Goal: Information Seeking & Learning: Learn about a topic

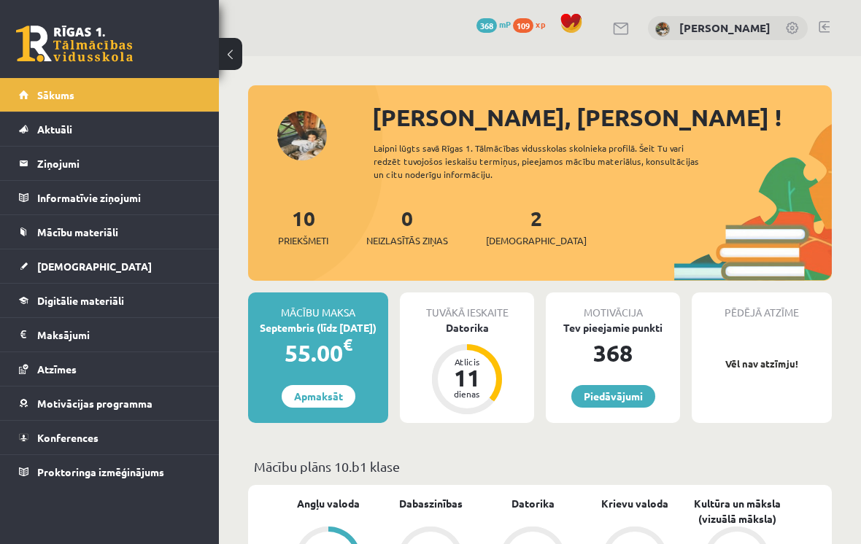
click at [150, 262] on link "[DEMOGRAPHIC_DATA]" at bounding box center [110, 266] width 182 height 34
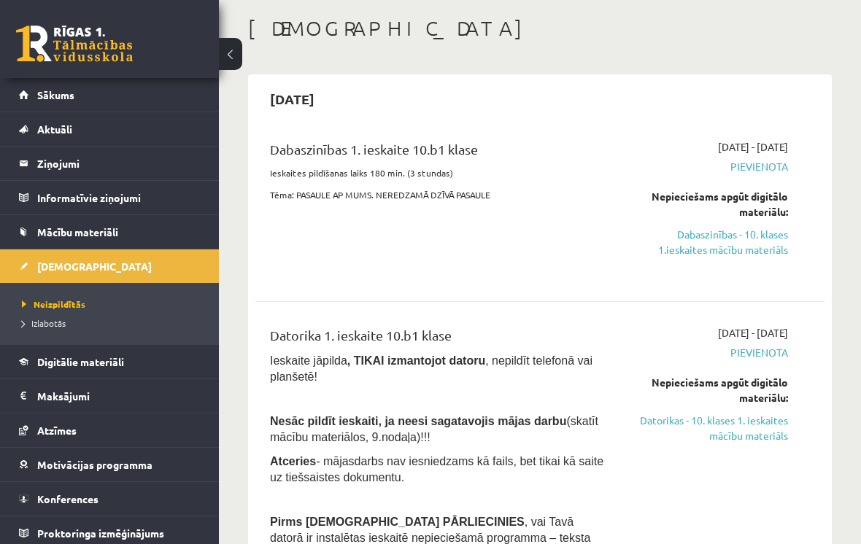
scroll to position [70, 0]
click at [759, 252] on link "Dabaszinības - 10. klases 1.ieskaites mācību materiāls" at bounding box center [709, 241] width 158 height 31
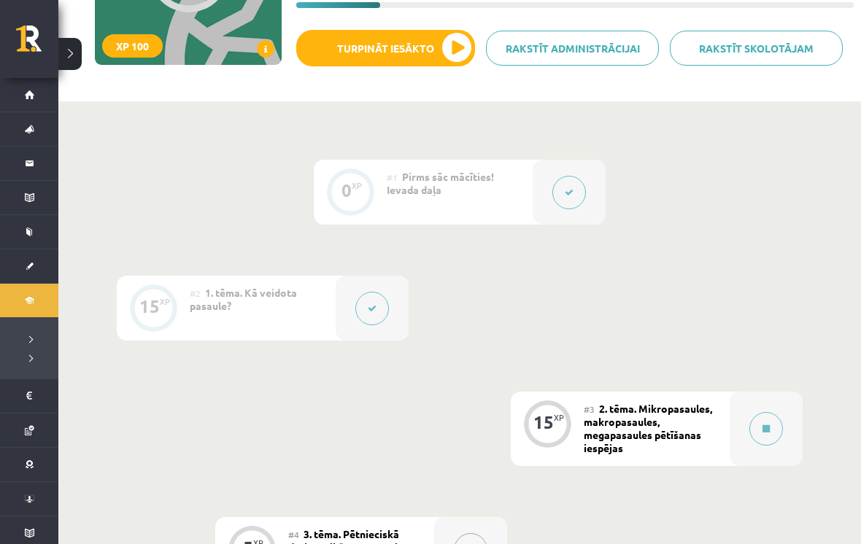
scroll to position [399, 0]
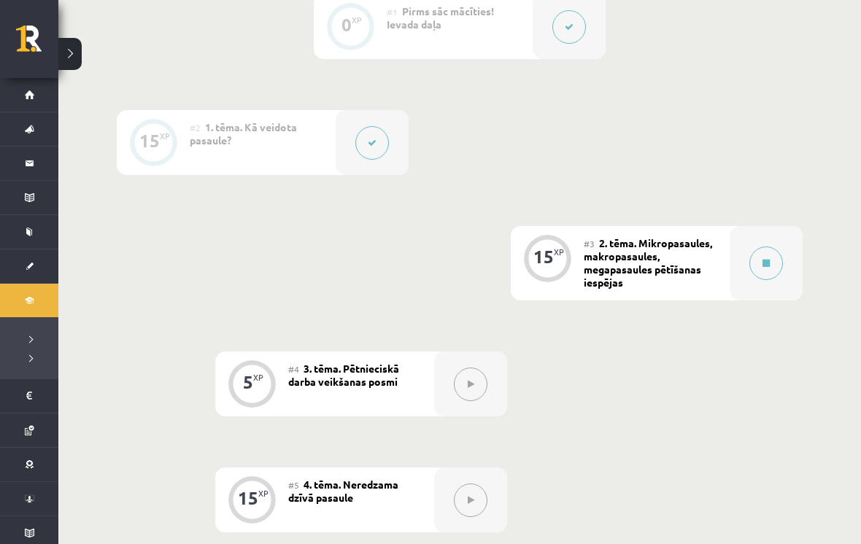
click at [365, 137] on button at bounding box center [372, 143] width 34 height 34
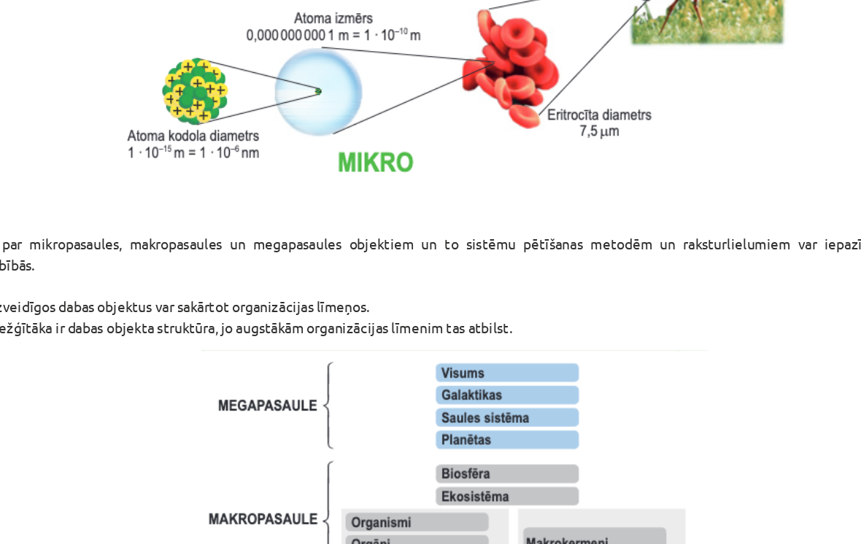
scroll to position [858, 0]
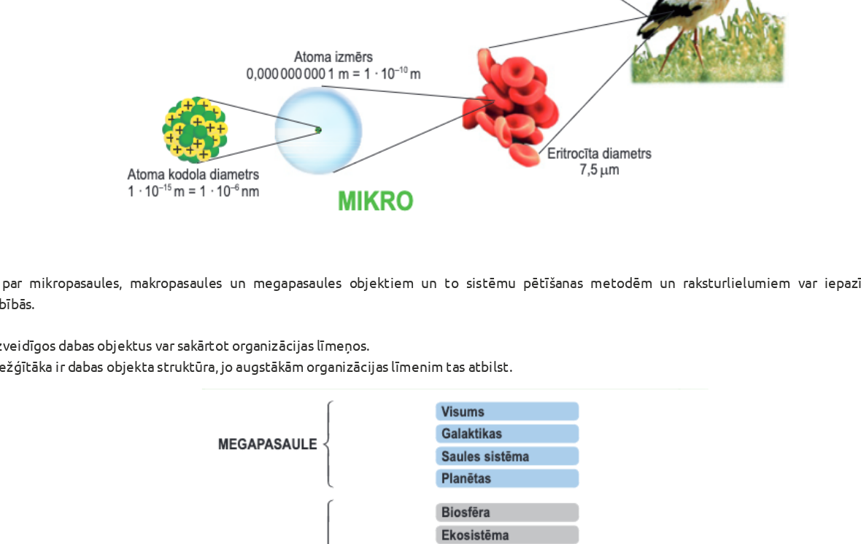
click at [417, 261] on p "Sīkāk par mikropasaules, makropasaules un megapasaules objektiem un to sistēmu …" at bounding box center [430, 299] width 721 height 77
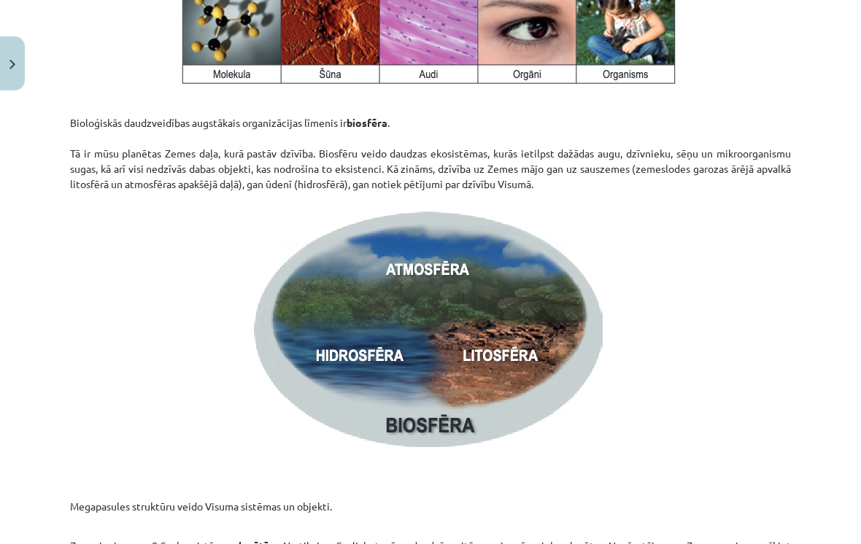
scroll to position [1942, 0]
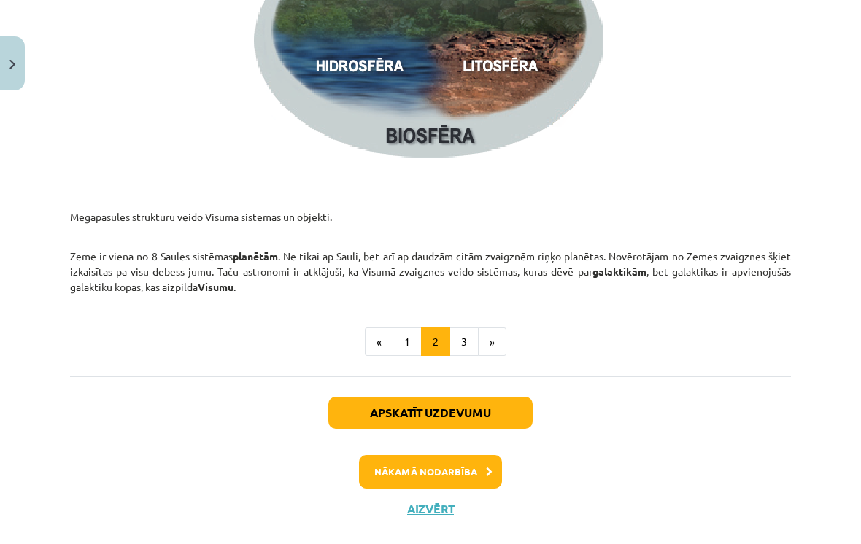
click at [455, 338] on button "3" at bounding box center [463, 342] width 29 height 29
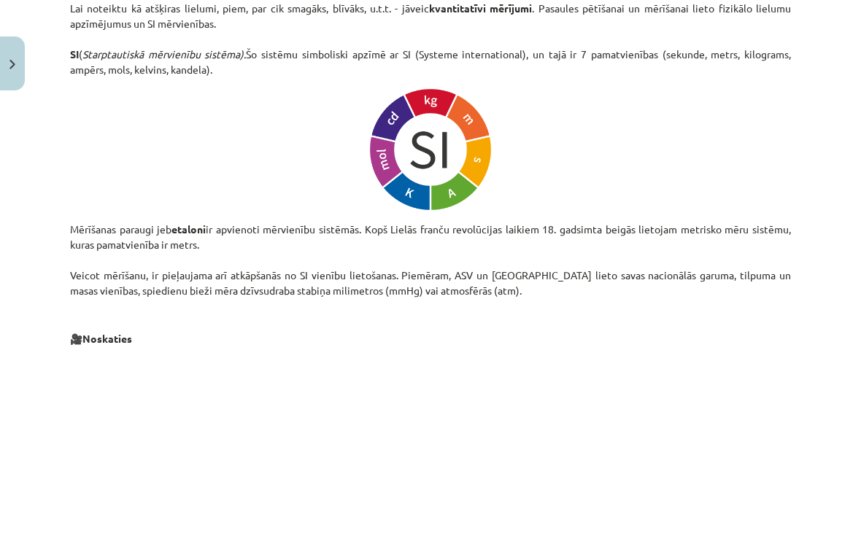
scroll to position [721, 0]
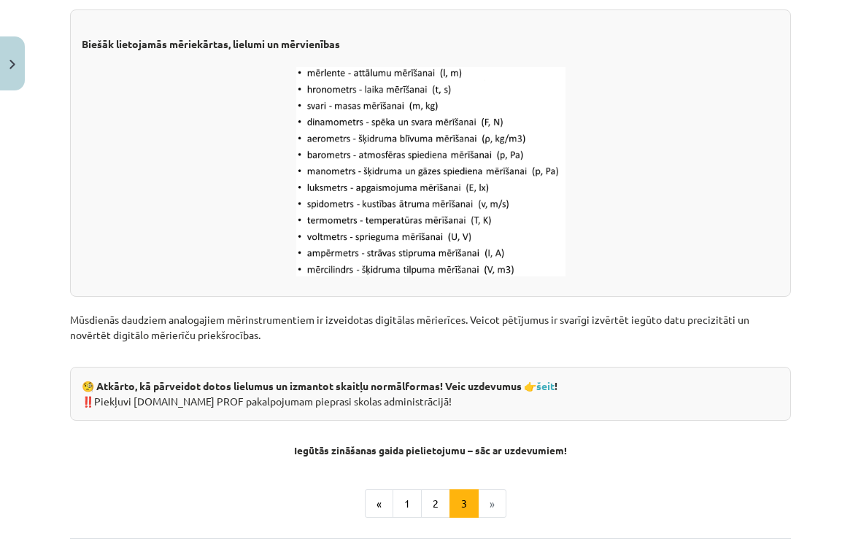
click at [433, 514] on button "2" at bounding box center [435, 503] width 29 height 29
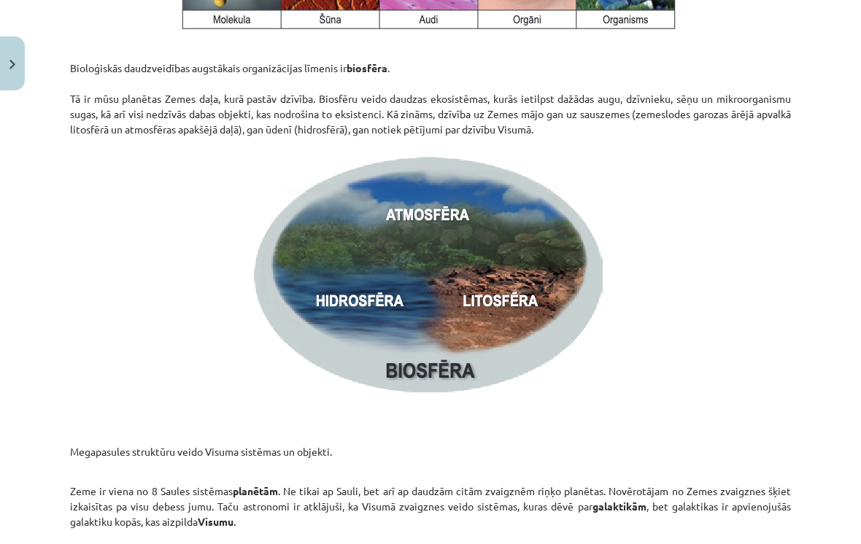
scroll to position [1990, 0]
click at [647, 516] on p "Zeme ir viena no 8 Saules sistēmas planētām . Ne tikai ap Sauli, bet arī ap dau…" at bounding box center [430, 498] width 721 height 61
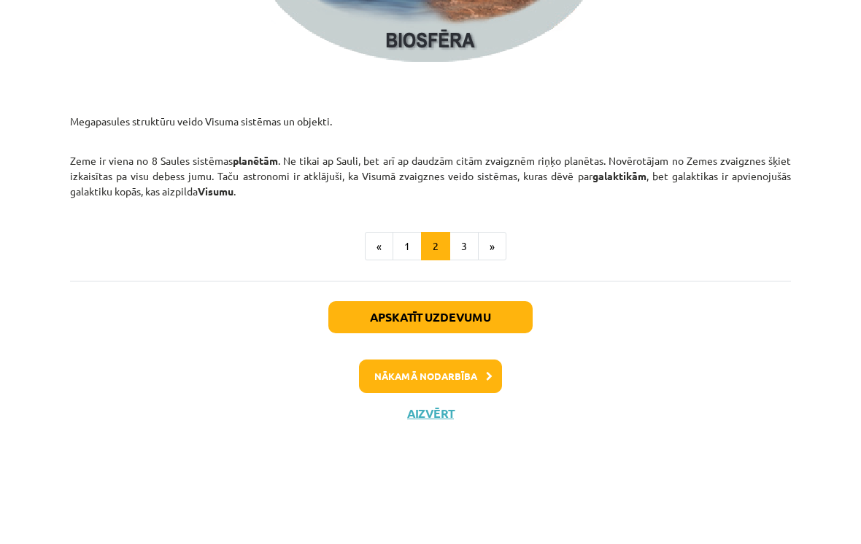
scroll to position [2224, 0]
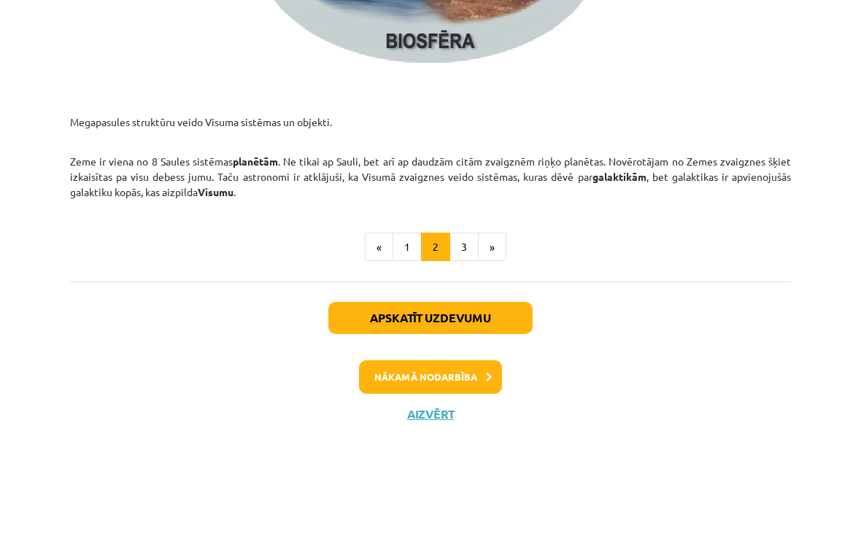
click at [460, 376] on div "Apskatīt uzdevumu Nākamā nodarbība Aizvērt" at bounding box center [430, 450] width 721 height 149
click at [450, 397] on button "Apskatīt uzdevumu" at bounding box center [430, 413] width 204 height 32
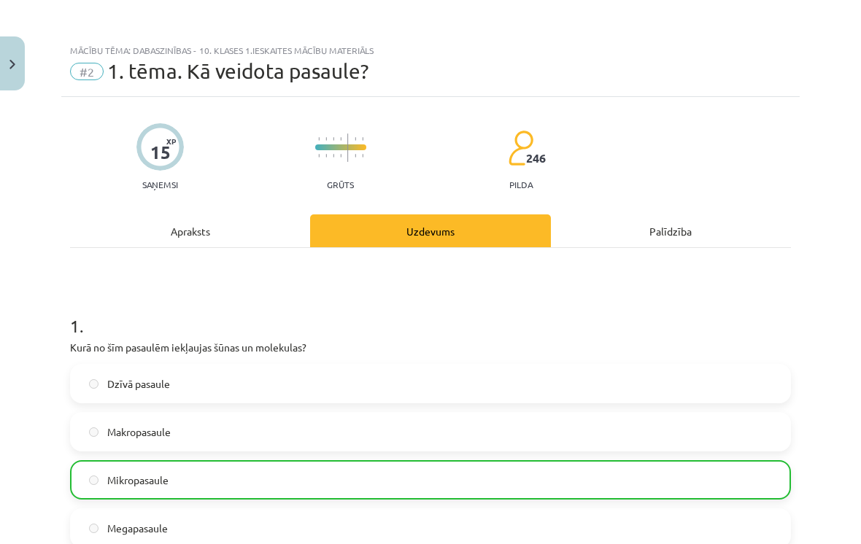
scroll to position [0, 0]
click at [198, 231] on div "Apraksts" at bounding box center [190, 230] width 240 height 33
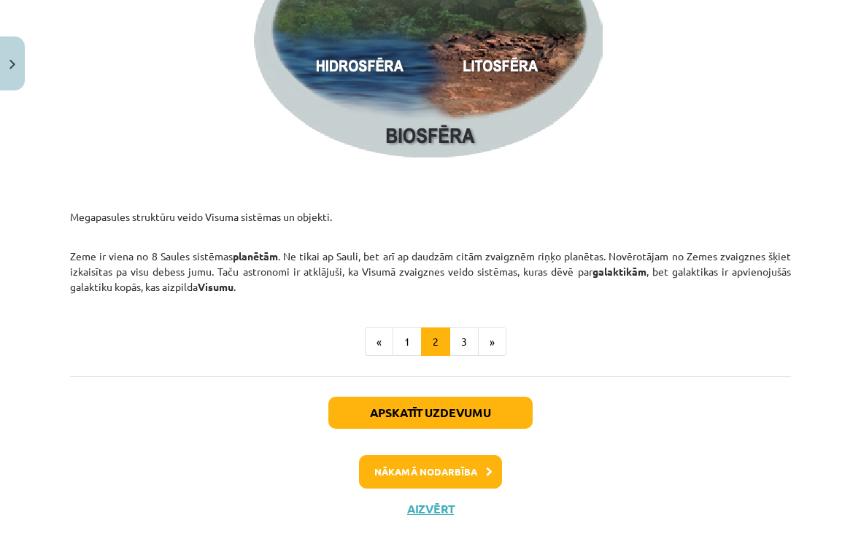
click at [454, 342] on button "3" at bounding box center [463, 342] width 29 height 29
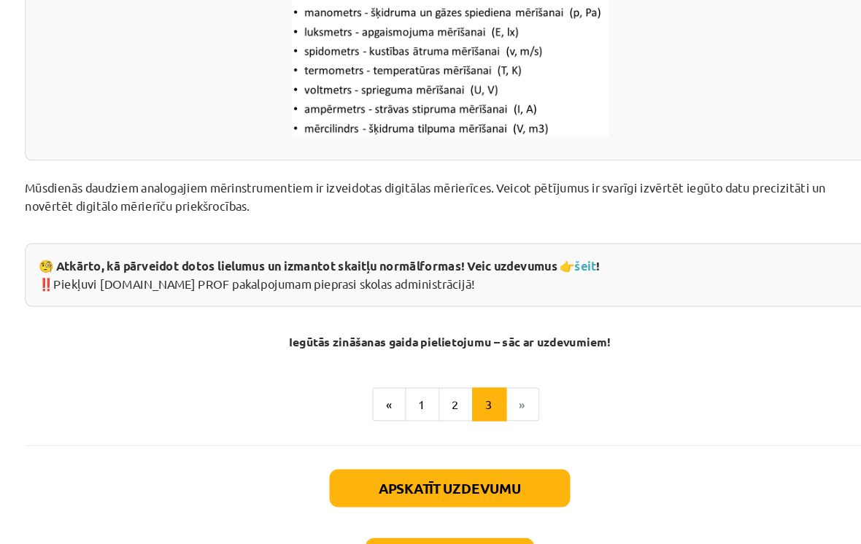
scroll to position [367, 0]
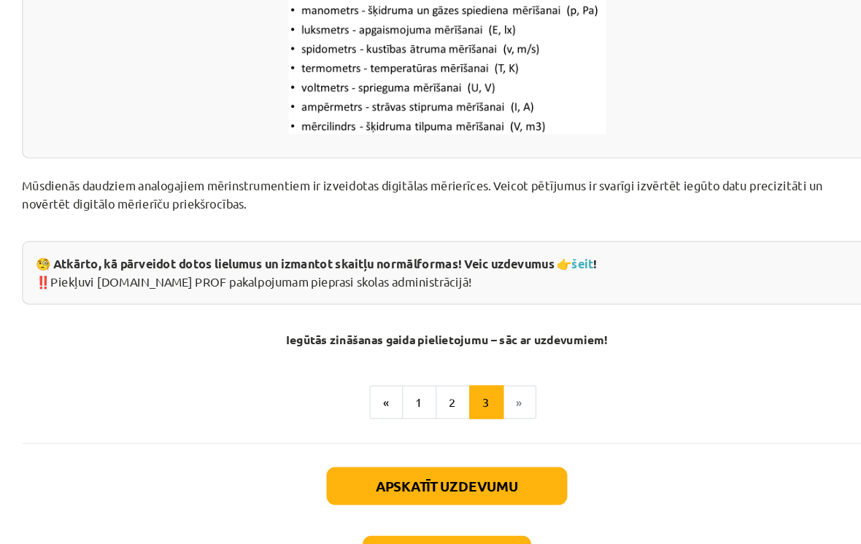
click at [414, 460] on button "Nākamā nodarbība" at bounding box center [430, 472] width 143 height 34
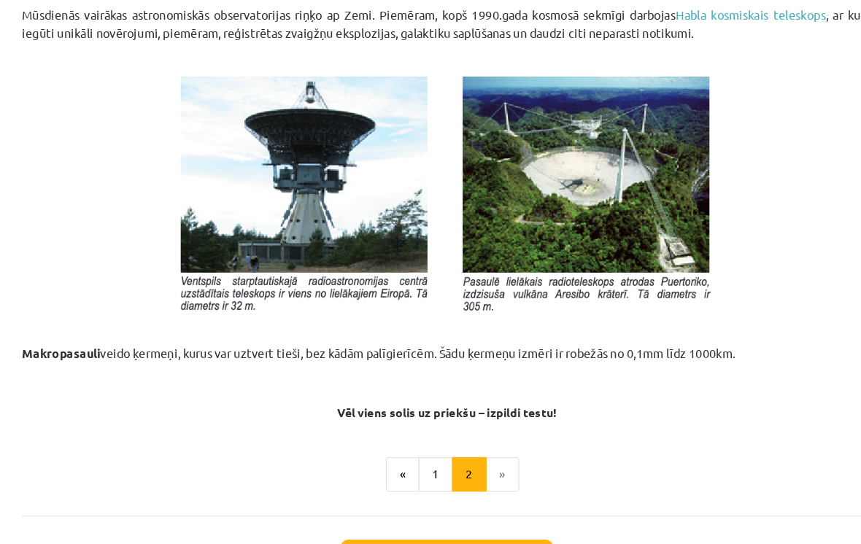
click at [406, 391] on button "1" at bounding box center [420, 402] width 29 height 29
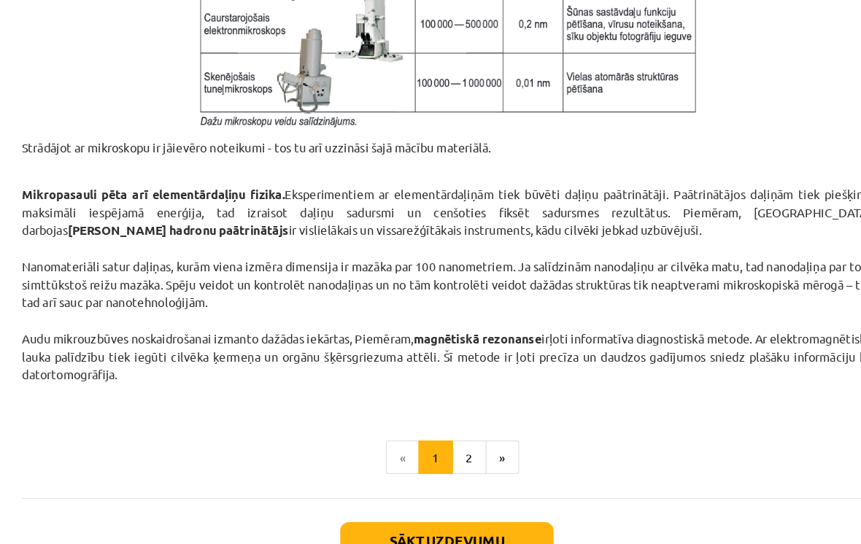
click at [435, 383] on button "2" at bounding box center [449, 388] width 29 height 29
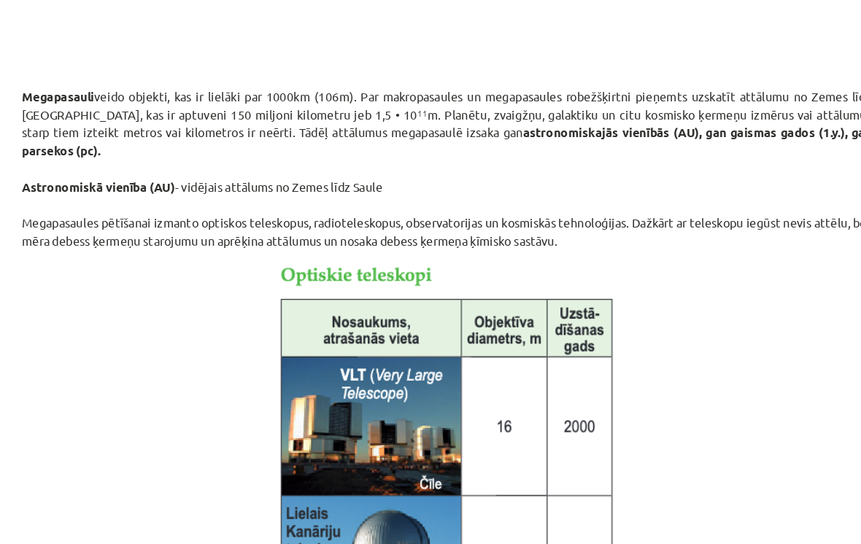
scroll to position [541, 0]
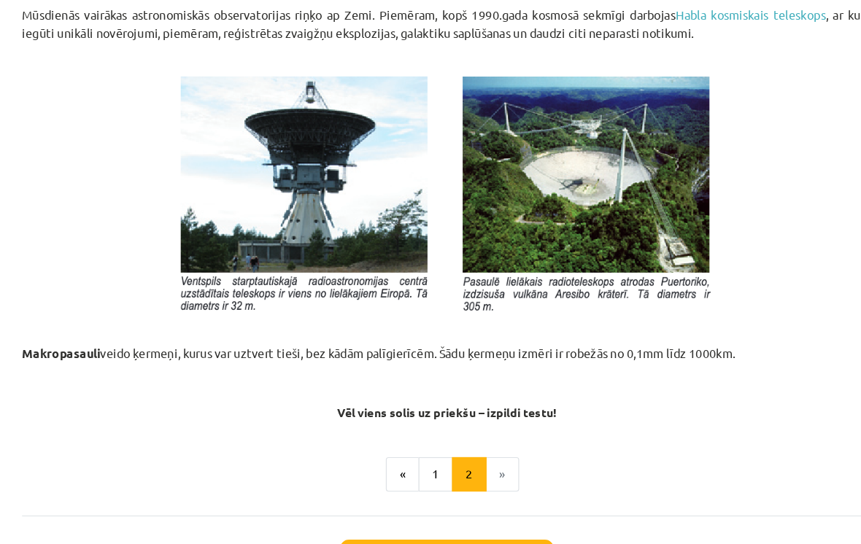
click at [454, 458] on button "Sākt uzdevumu" at bounding box center [430, 474] width 181 height 32
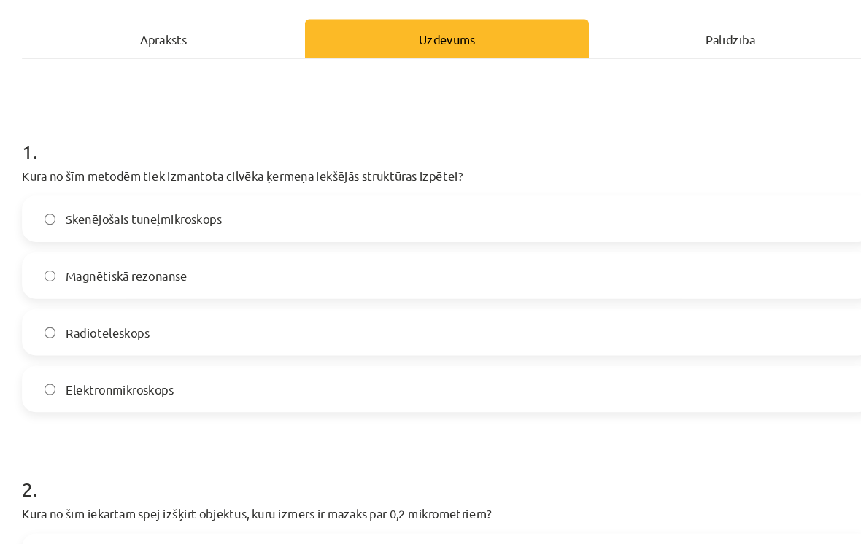
scroll to position [197, 0]
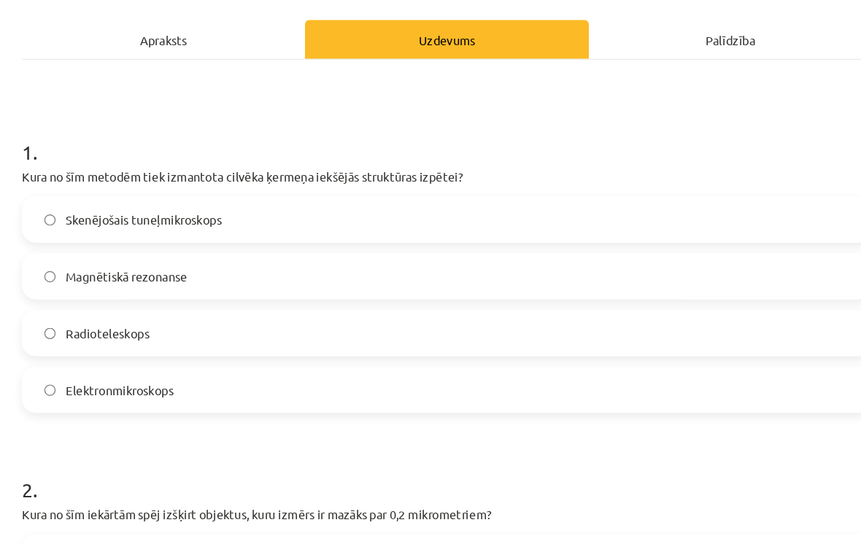
scroll to position [349, 0]
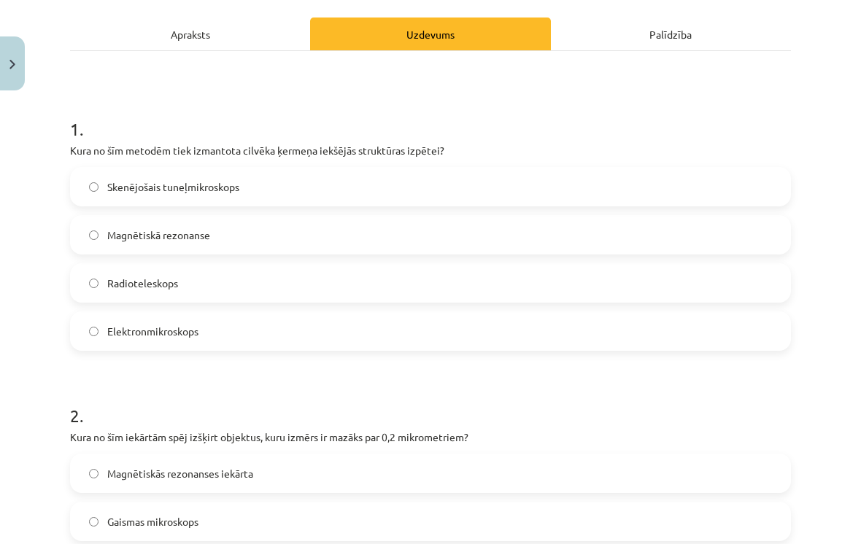
click at [525, 228] on label "Magnētiskā rezonanse" at bounding box center [430, 235] width 718 height 36
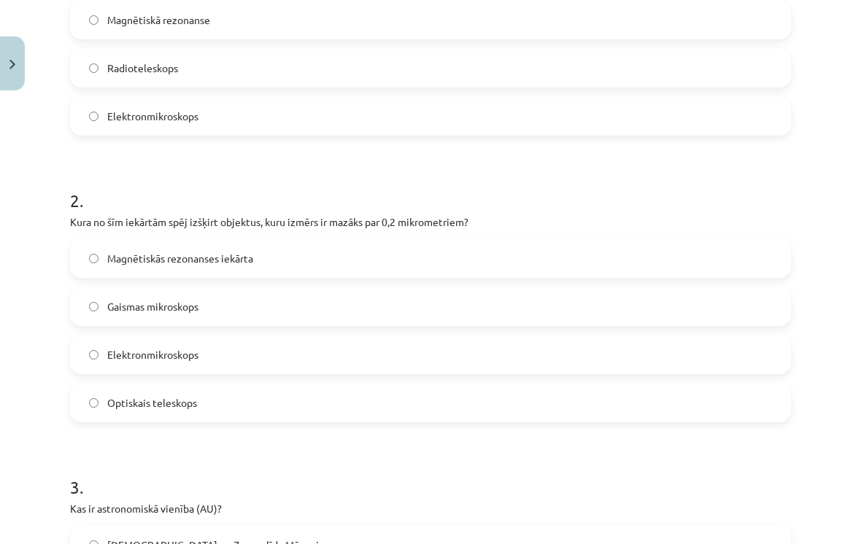
scroll to position [430, 0]
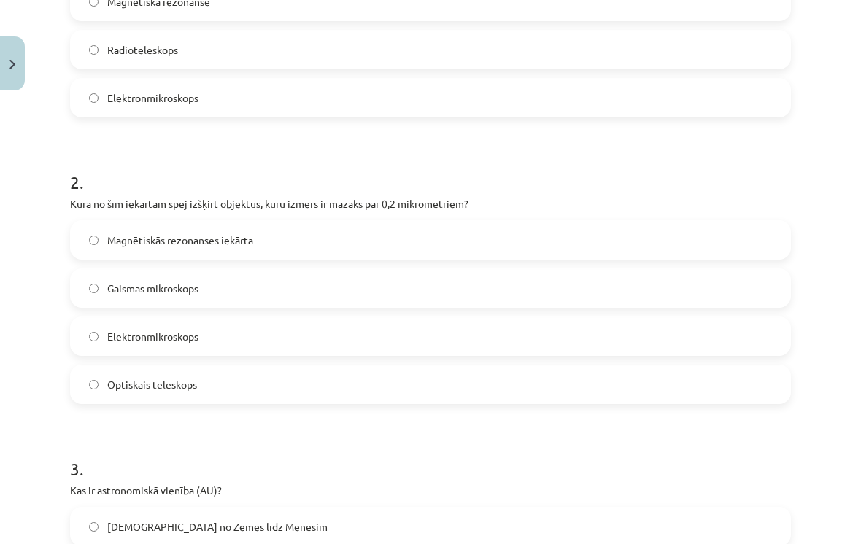
click at [83, 200] on p "Kura no šīm iekārtām spēj izšķirt objektus, kuru izmērs ir mazāks par 0,2 mikro…" at bounding box center [430, 203] width 721 height 15
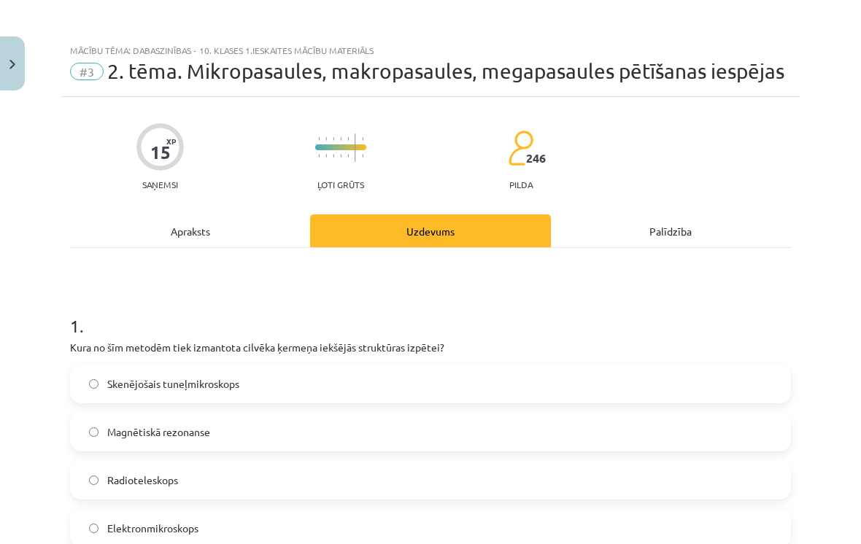
scroll to position [0, 0]
click at [212, 227] on div "Apraksts" at bounding box center [190, 230] width 240 height 33
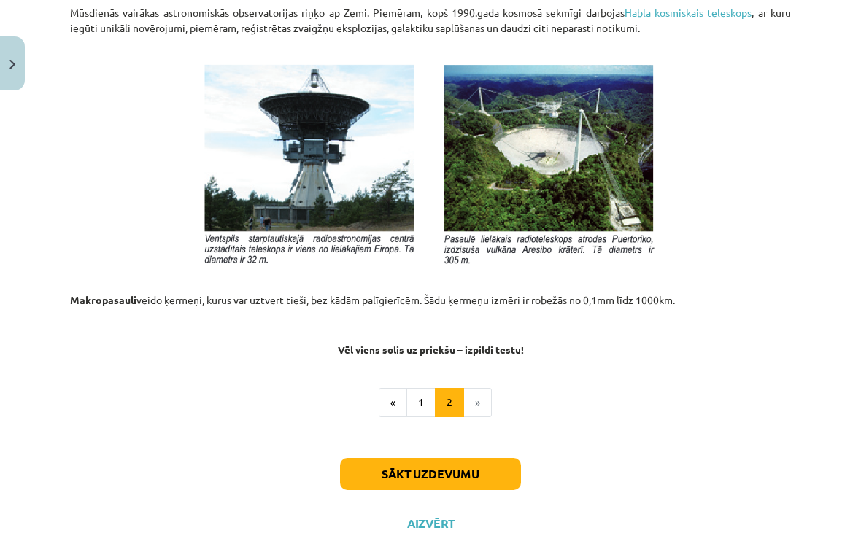
click at [414, 388] on button "1" at bounding box center [420, 402] width 29 height 29
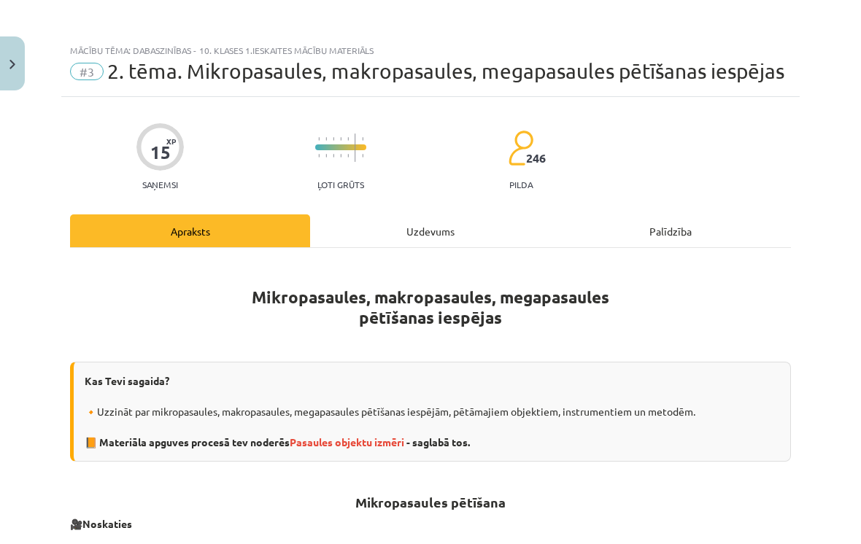
click at [439, 230] on div "Uzdevums" at bounding box center [430, 230] width 240 height 33
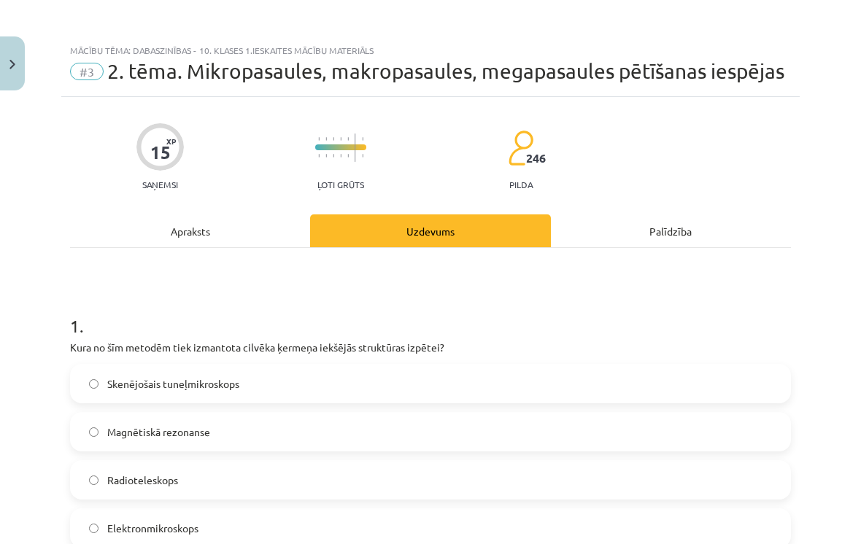
click at [209, 225] on div "Apraksts" at bounding box center [190, 230] width 240 height 33
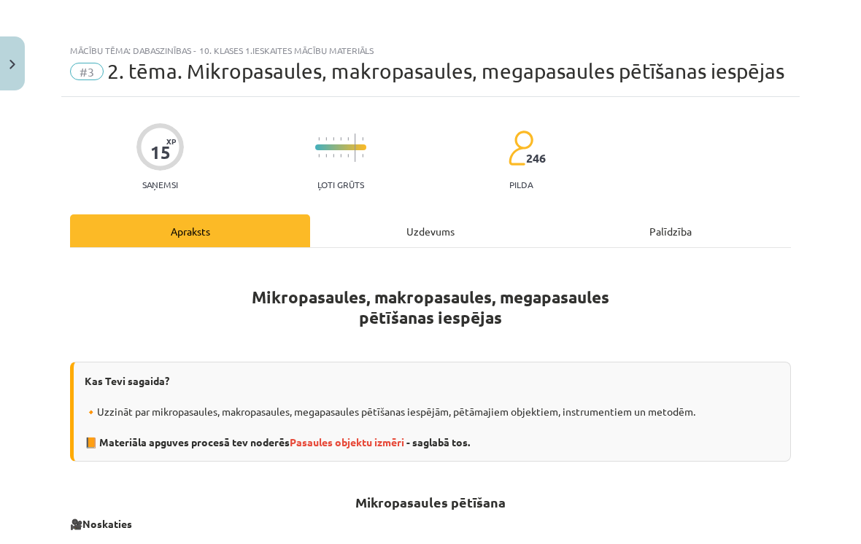
click at [424, 216] on div "Uzdevums" at bounding box center [430, 230] width 240 height 33
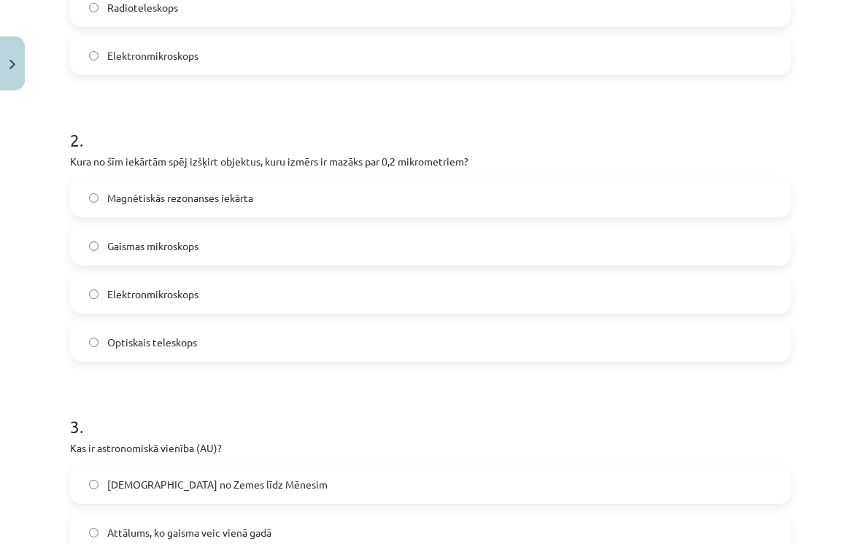
scroll to position [473, 0]
click at [433, 290] on label "Elektronmikroskops" at bounding box center [430, 294] width 718 height 36
click at [71, 180] on label "Magnētiskās rezonanses iekārta" at bounding box center [430, 197] width 718 height 36
click at [87, 161] on p "Kura no šīm iekārtām spēj izšķirt objektus, kuru izmērs ir mazāks par 0,2 mikro…" at bounding box center [430, 161] width 721 height 15
click at [77, 162] on p "Kura no šīm iekārtām spēj izšķirt objektus, kuru izmērs ir mazāks par 0,2 mikro…" at bounding box center [430, 161] width 721 height 15
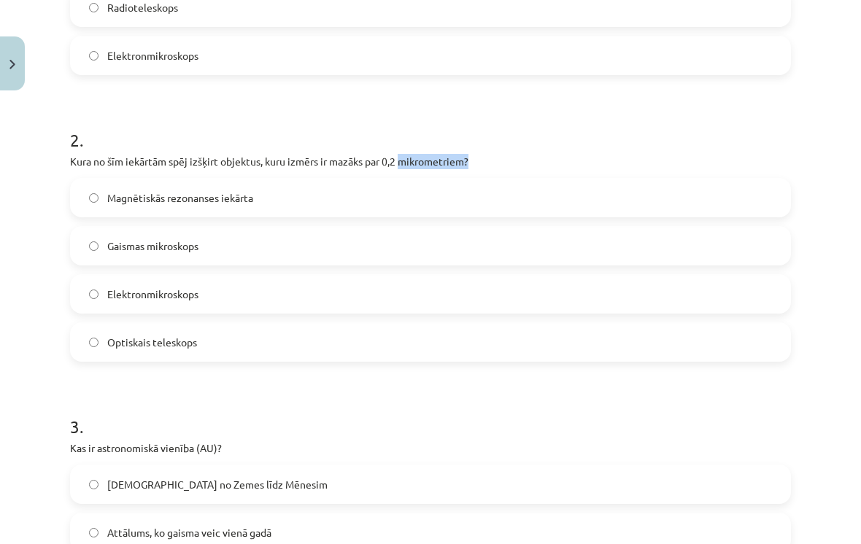
click at [112, 306] on label "Elektronmikroskops" at bounding box center [430, 294] width 718 height 36
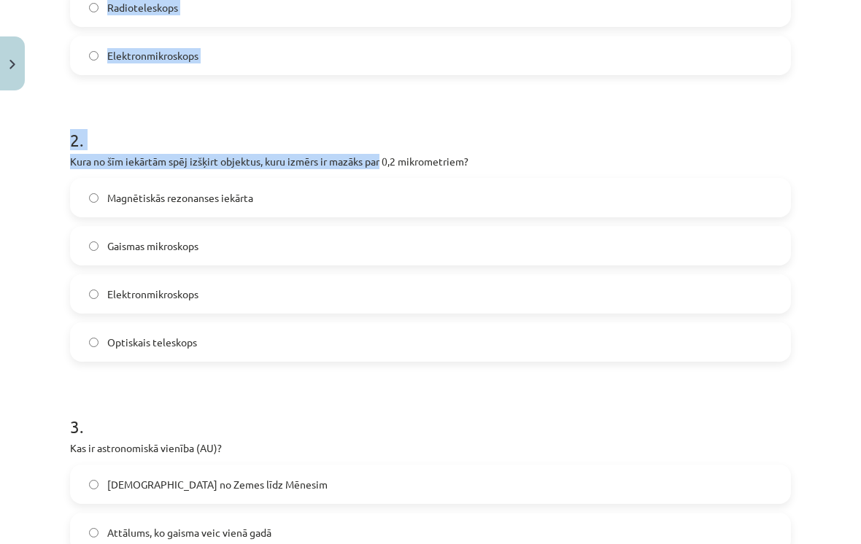
click at [33, 256] on div "Mācību tēma: Dabaszinības - 10. klases 1.ieskaites mācību materiāls #3 2. tēma.…" at bounding box center [430, 272] width 861 height 544
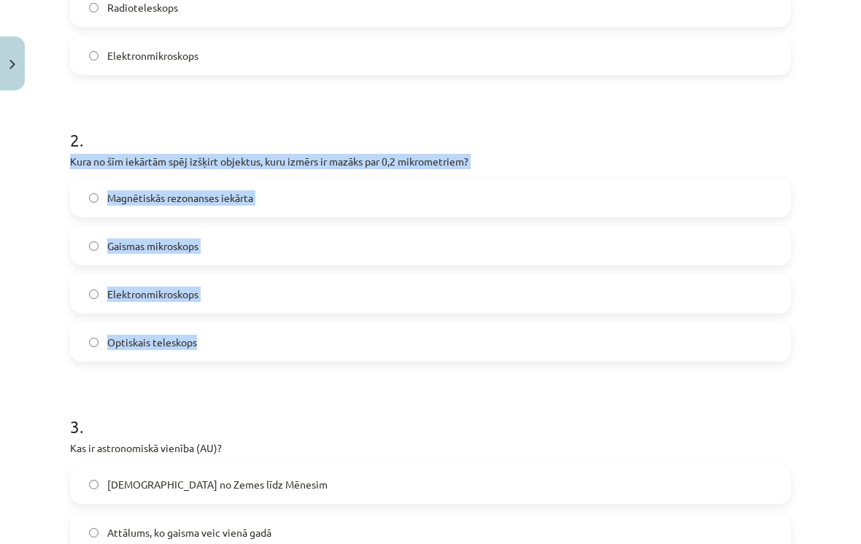
click at [352, 390] on form "1 . Kura no šīm metodēm tiek izmantota cilvēka ķermeņa iekšējās struktūras izpē…" at bounding box center [430, 520] width 721 height 1404
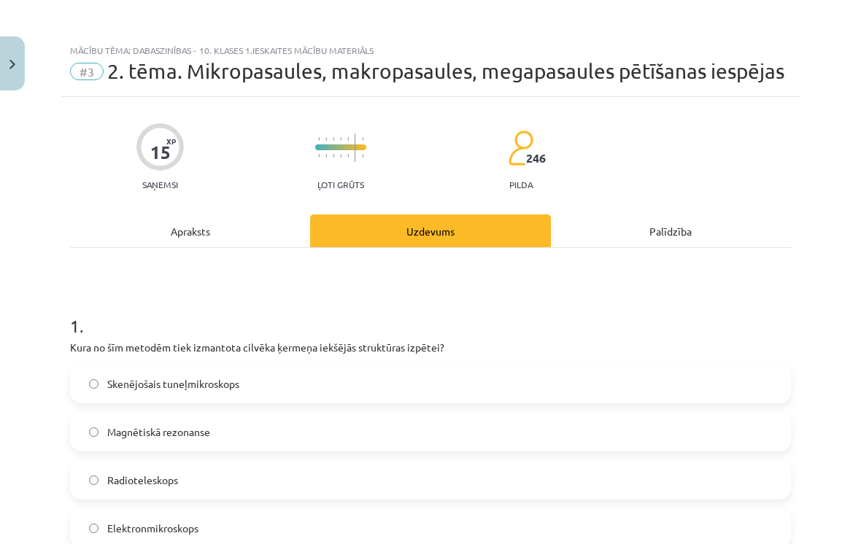
scroll to position [0, 0]
click at [241, 217] on div "Apraksts" at bounding box center [190, 230] width 240 height 33
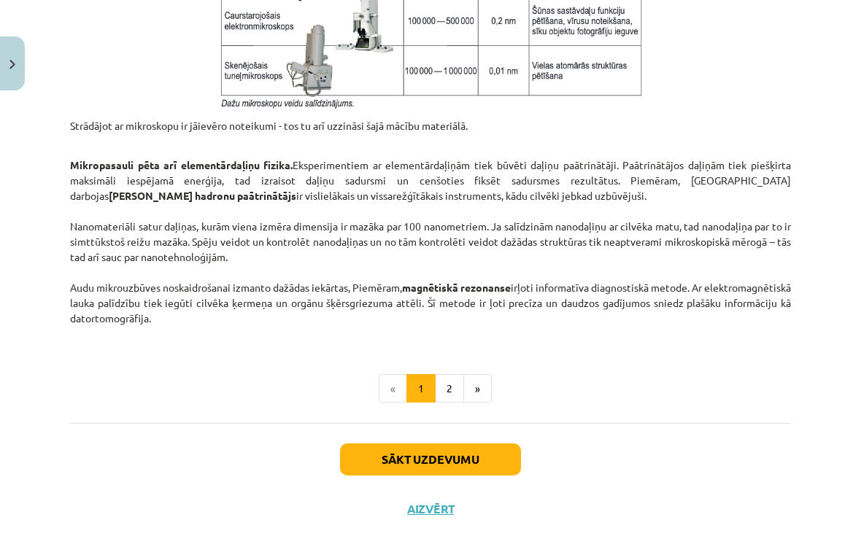
click at [441, 383] on button "2" at bounding box center [449, 388] width 29 height 29
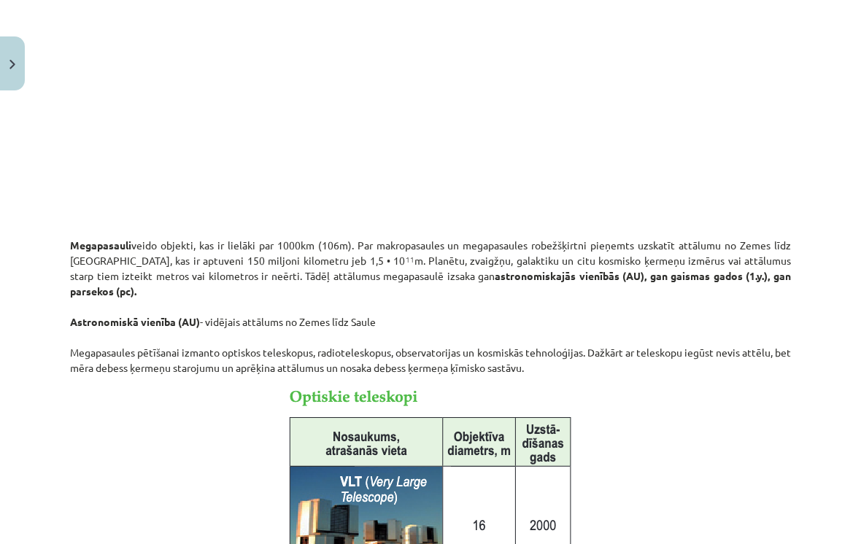
scroll to position [261, 0]
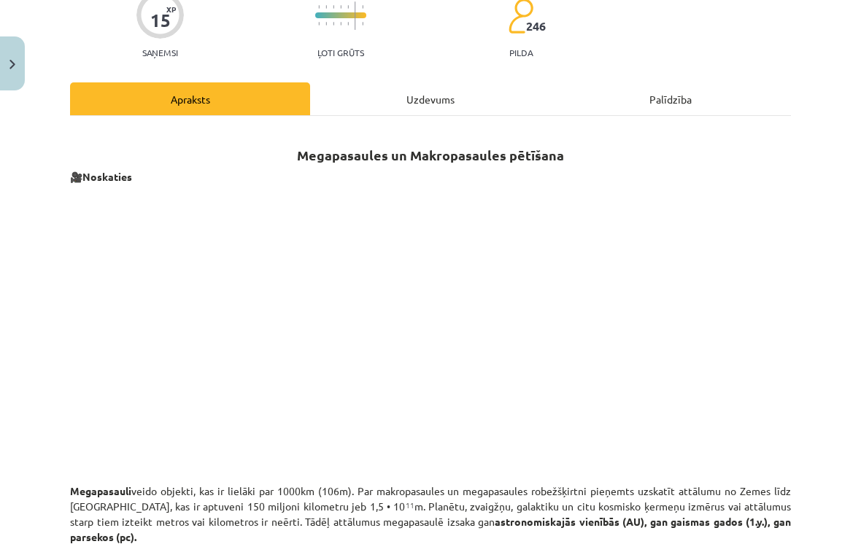
click at [461, 89] on div "Uzdevums" at bounding box center [430, 98] width 240 height 33
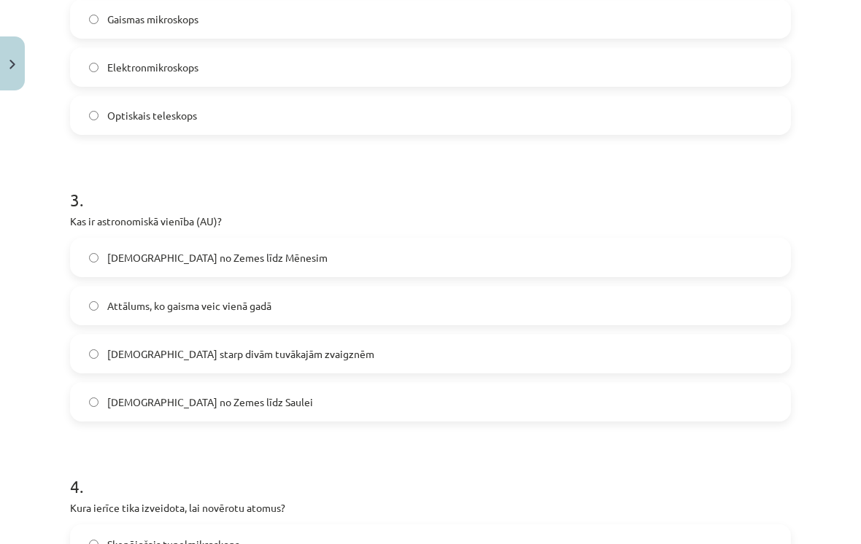
scroll to position [700, 0]
click at [367, 401] on label "Attālums no Zemes līdz Saulei" at bounding box center [430, 402] width 718 height 36
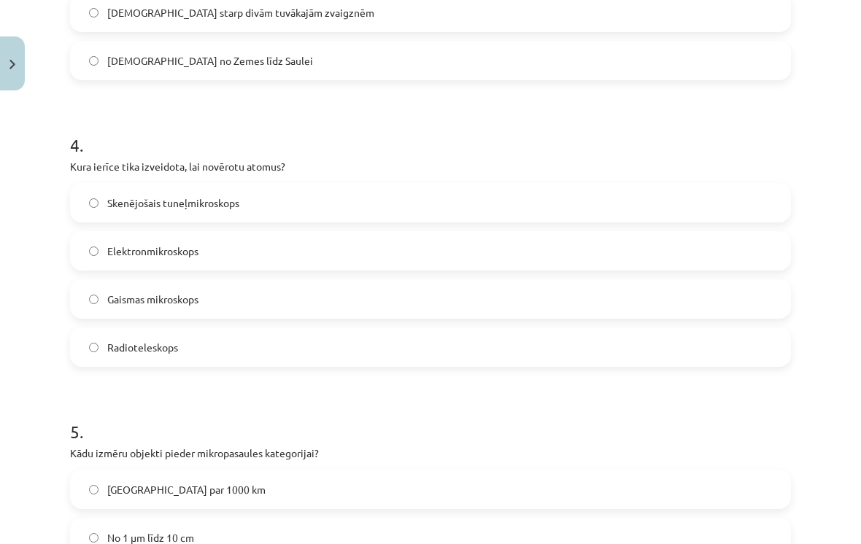
scroll to position [1041, 0]
click at [228, 245] on label "Elektronmikroskops" at bounding box center [430, 251] width 718 height 36
click at [508, 200] on label "Skenējošais tuneļmikroskops" at bounding box center [430, 203] width 718 height 36
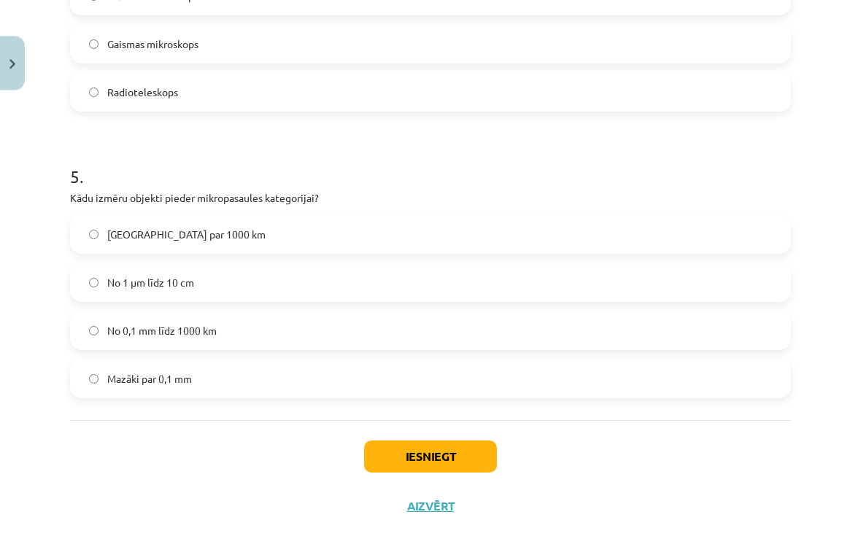
scroll to position [417, 0]
click at [742, 377] on label "Mazāki par 0,1 mm" at bounding box center [430, 379] width 718 height 36
click at [452, 373] on label "Mazāki par 0,1 mm" at bounding box center [430, 379] width 718 height 36
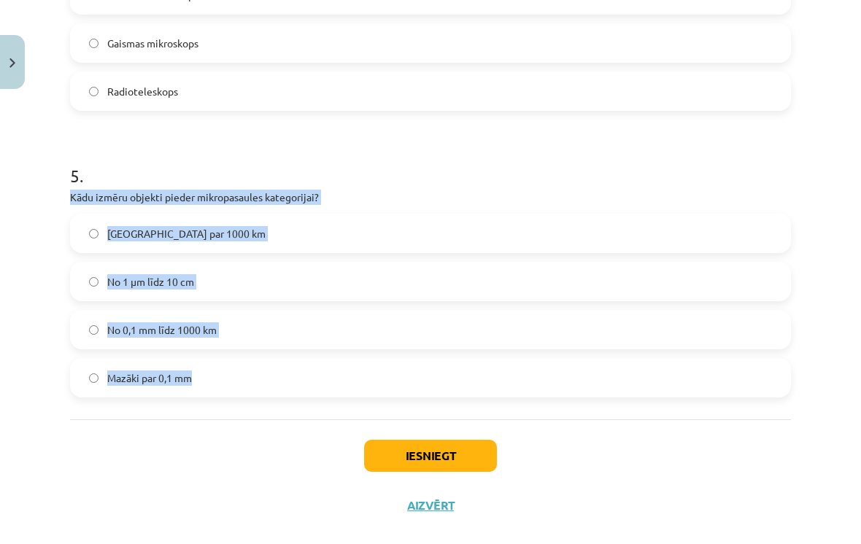
copy div "Kādu izmēru objekti pieder mikropasaules kategorijai? Lielāki par 1000 km No 1 …"
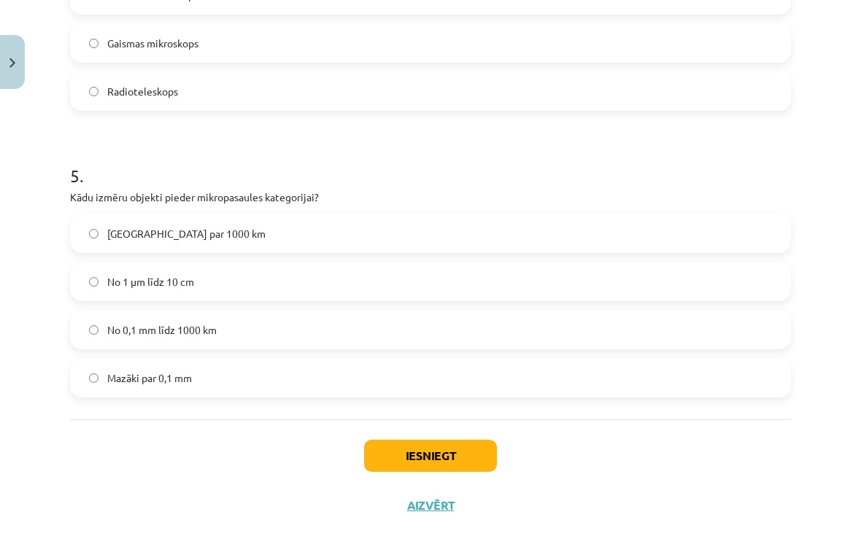
click at [691, 465] on div "Iesniegt Aizvērt" at bounding box center [430, 472] width 721 height 102
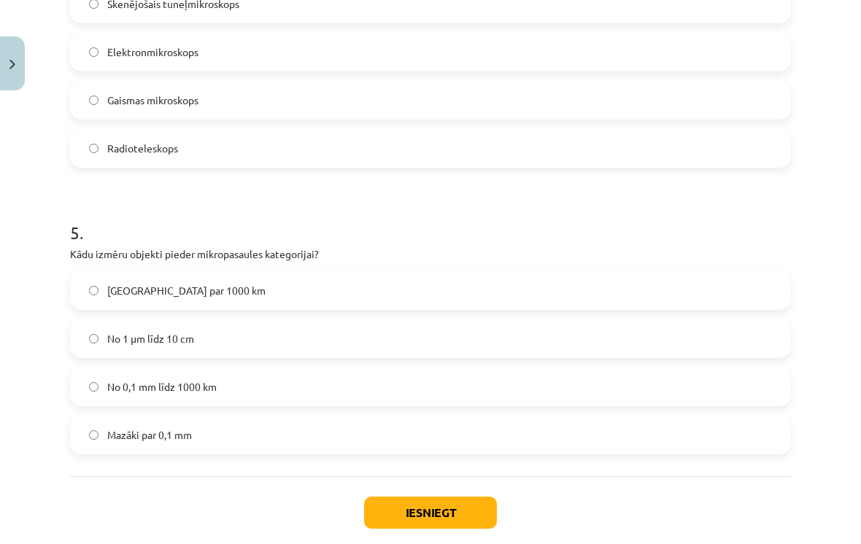
click at [190, 495] on div "Iesniegt Aizvērt" at bounding box center [430, 527] width 721 height 102
click at [465, 505] on button "Iesniegt" at bounding box center [430, 513] width 133 height 32
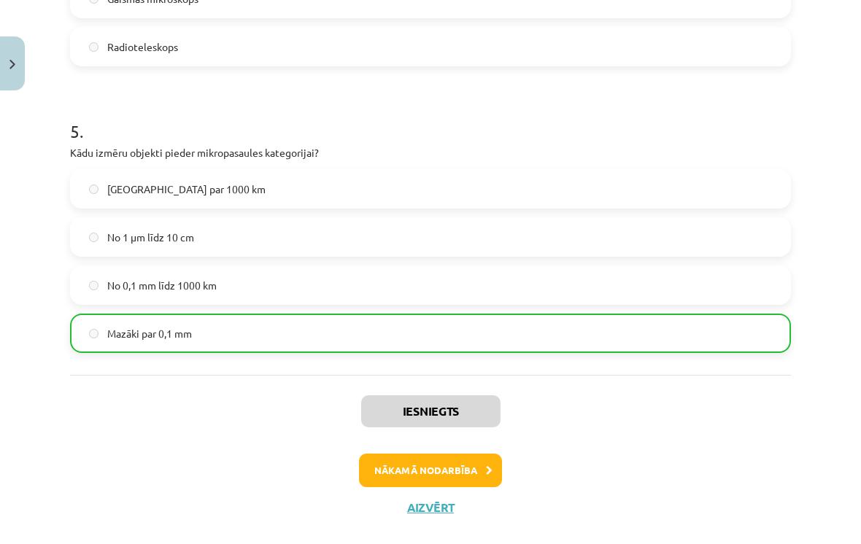
click at [461, 474] on button "Nākamā nodarbība" at bounding box center [430, 471] width 143 height 34
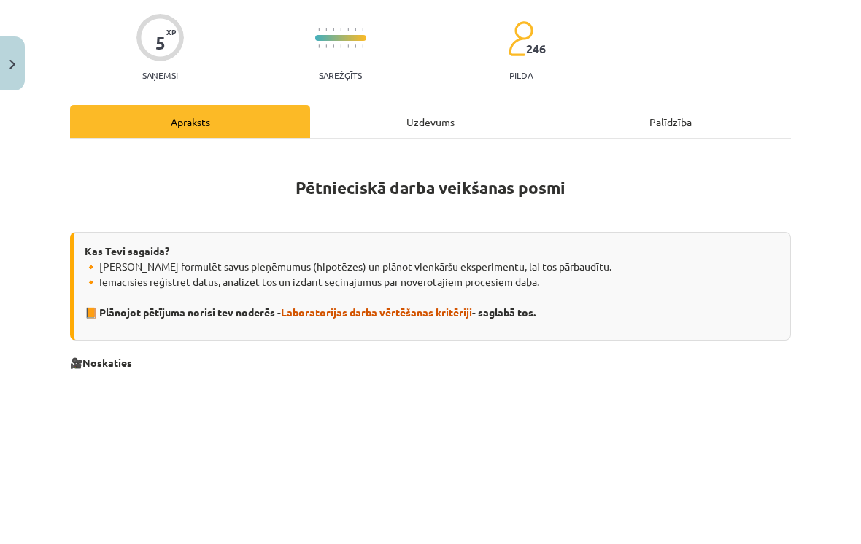
scroll to position [36, 0]
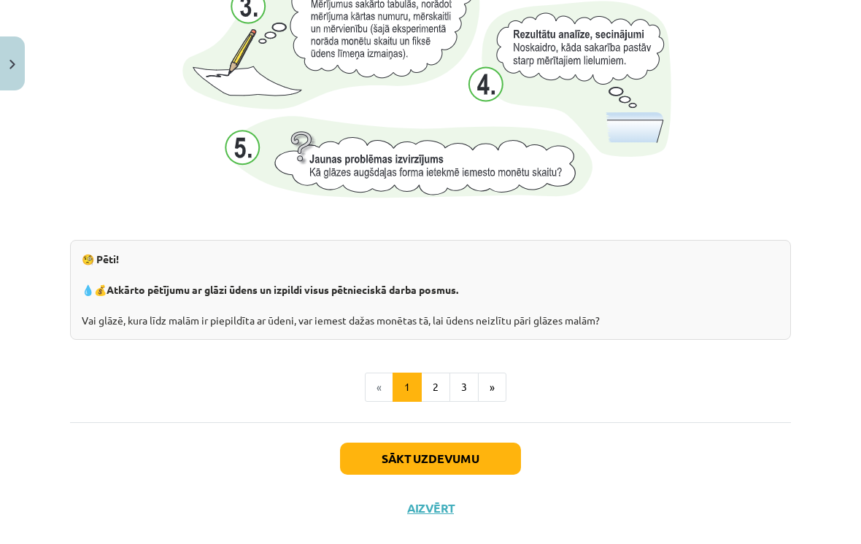
click at [429, 387] on button "2" at bounding box center [435, 387] width 29 height 29
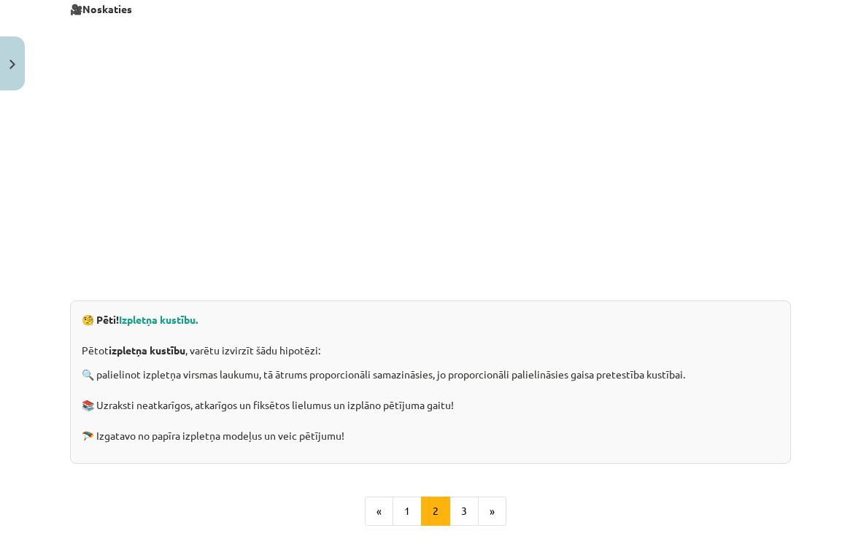
click at [465, 513] on button "3" at bounding box center [463, 511] width 29 height 29
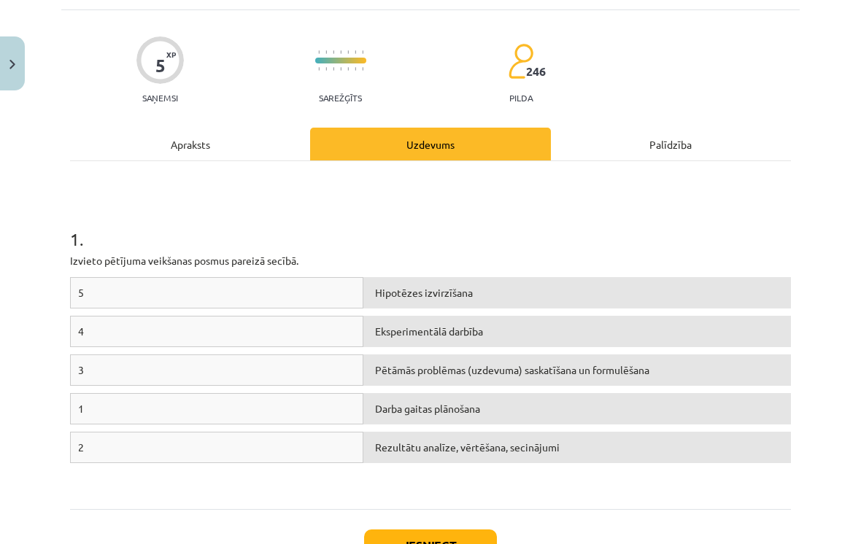
scroll to position [87, 0]
click at [745, 360] on div "Pētāmās problēmas (uzdevuma) saskatīšana un formulēšana" at bounding box center [576, 370] width 427 height 31
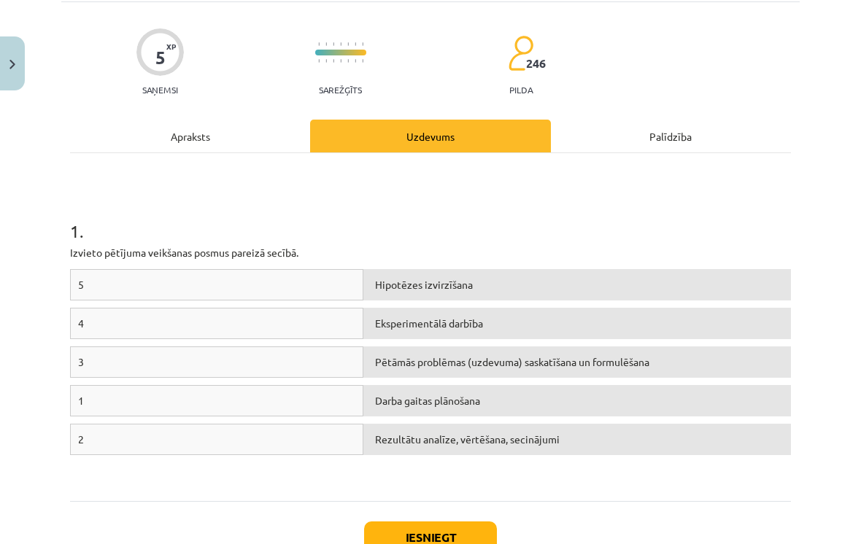
scroll to position [96, 0]
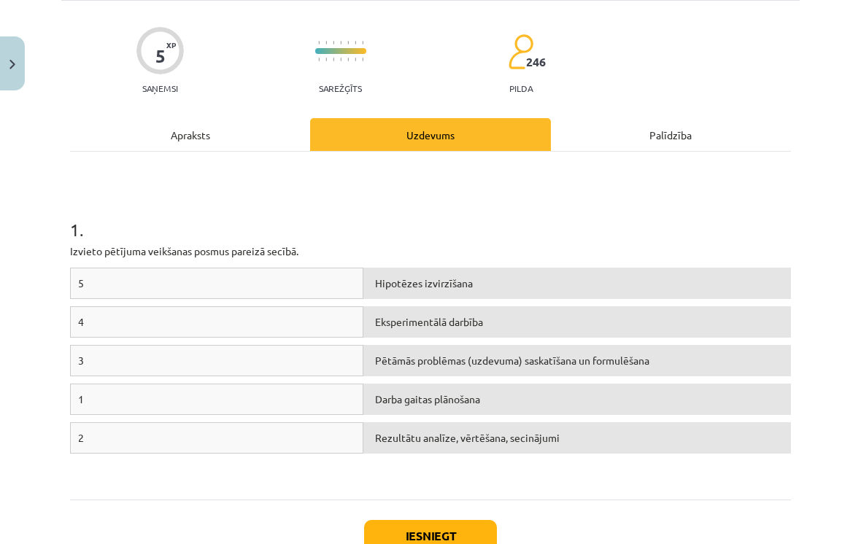
click at [314, 404] on div "1" at bounding box center [216, 399] width 293 height 31
click at [406, 353] on div "Pētāmās problēmas (uzdevuma) saskatīšana un formulēšana" at bounding box center [576, 360] width 427 height 31
click at [382, 356] on div "Pētāmās problēmas (uzdevuma) saskatīšana un formulēšana" at bounding box center [576, 360] width 427 height 31
click at [326, 399] on div "1" at bounding box center [216, 399] width 293 height 31
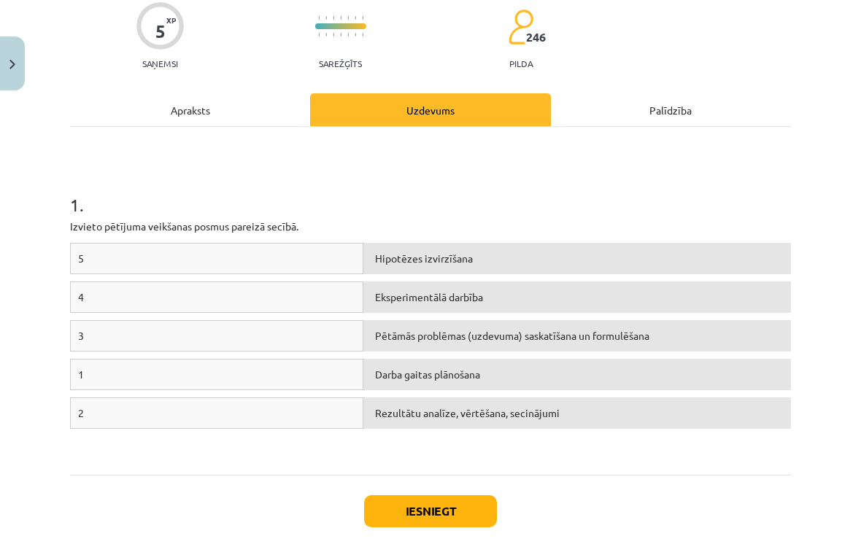
scroll to position [122, 0]
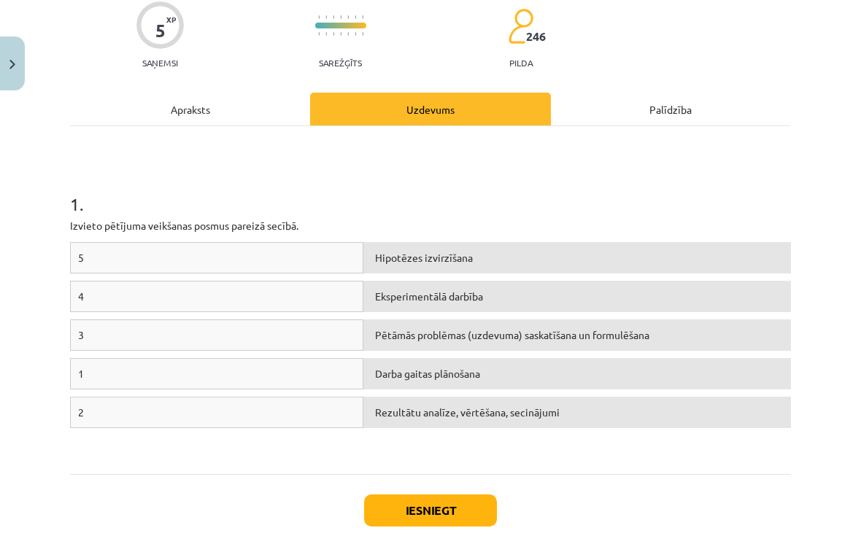
click at [411, 330] on div "Pētāmās problēmas (uzdevuma) saskatīšana un formulēšana" at bounding box center [576, 334] width 427 height 31
click at [305, 379] on div "1" at bounding box center [216, 373] width 293 height 31
click at [422, 332] on div "Pētāmās problēmas (uzdevuma) saskatīšana un formulēšana" at bounding box center [576, 334] width 427 height 31
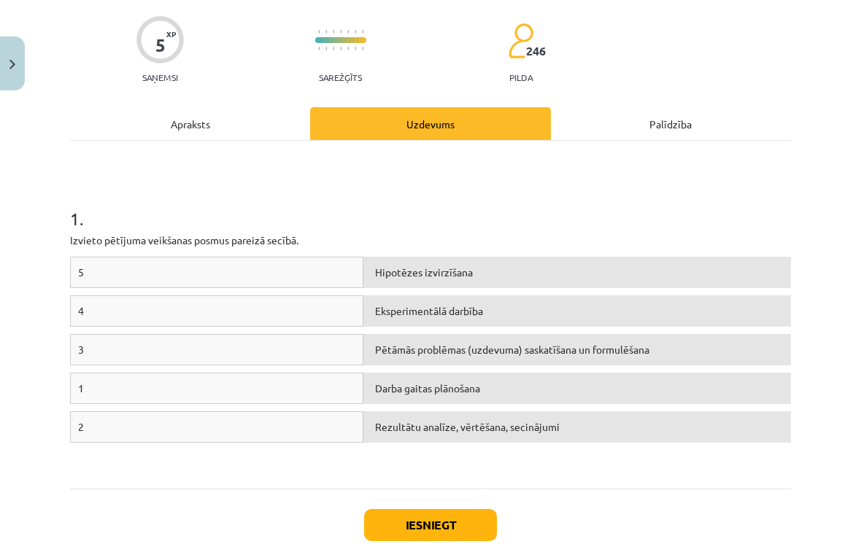
scroll to position [109, 0]
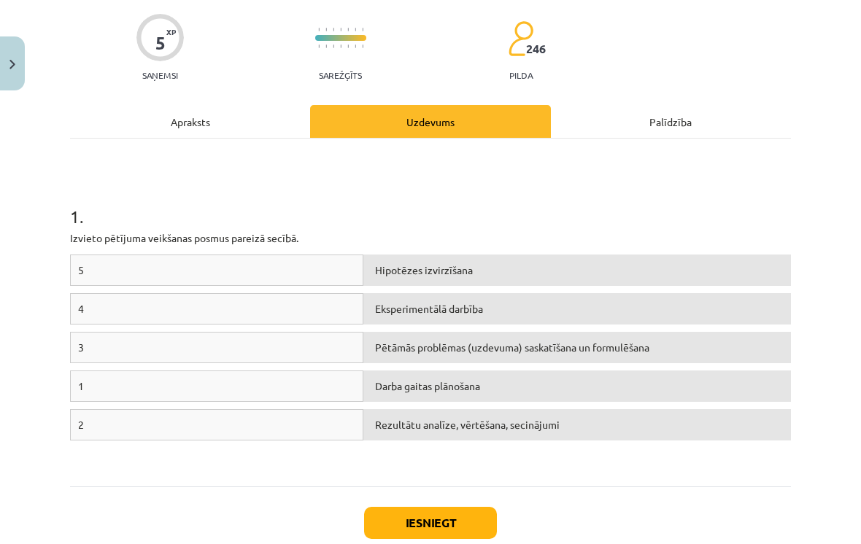
click at [264, 381] on div "1" at bounding box center [216, 386] width 293 height 31
click at [80, 379] on div "1" at bounding box center [216, 386] width 293 height 31
click at [69, 381] on div "5 XP Saņemsi Sarežģīts 246 pilda Apraksts Uzdevums Palīdzība 1 . Izvieto pētīju…" at bounding box center [430, 293] width 738 height 610
click at [745, 338] on div "Pētāmās problēmas (uzdevuma) saskatīšana un formulēšana" at bounding box center [576, 347] width 427 height 31
click at [653, 411] on div "Rezultātu analīze, vērtēšana, secinājumi" at bounding box center [576, 424] width 427 height 31
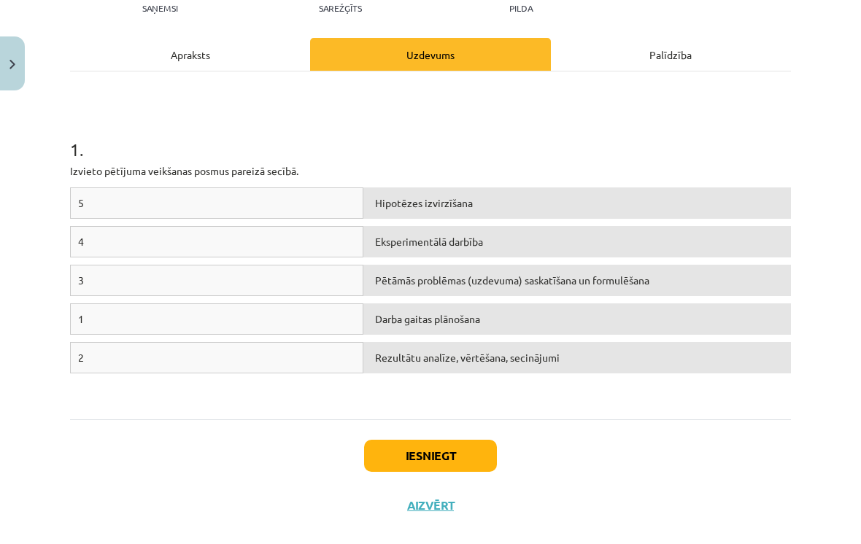
scroll to position [175, 0]
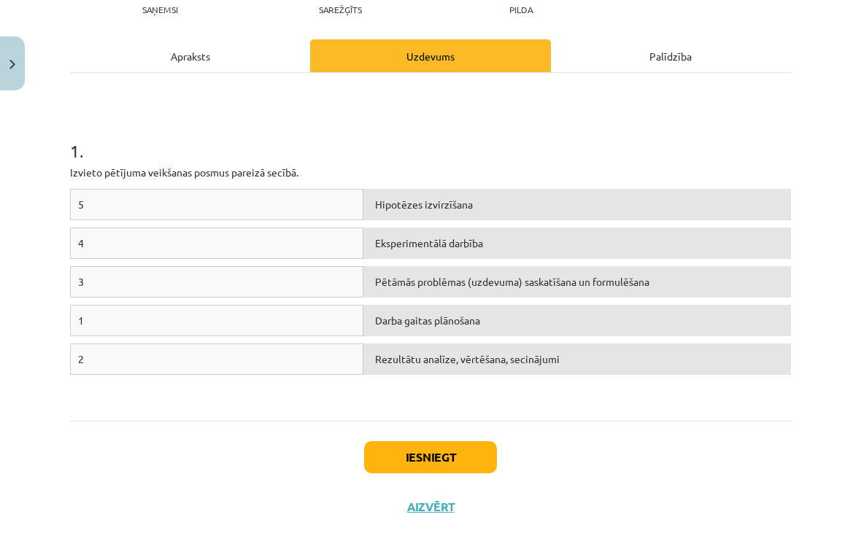
click at [483, 316] on div "Darba gaitas plānošana" at bounding box center [576, 320] width 427 height 31
click at [417, 359] on div "Rezultātu analīze, vērtēšana, secinājumi" at bounding box center [576, 359] width 427 height 31
click at [479, 271] on div "Pētāmās problēmas (uzdevuma) saskatīšana un formulēšana" at bounding box center [576, 281] width 427 height 31
click at [175, 171] on p "Izvieto pētījuma veikšanas posmus pareizā secībā." at bounding box center [430, 172] width 721 height 15
click at [454, 210] on div "Hipotēzes izvirzīšana" at bounding box center [576, 204] width 427 height 31
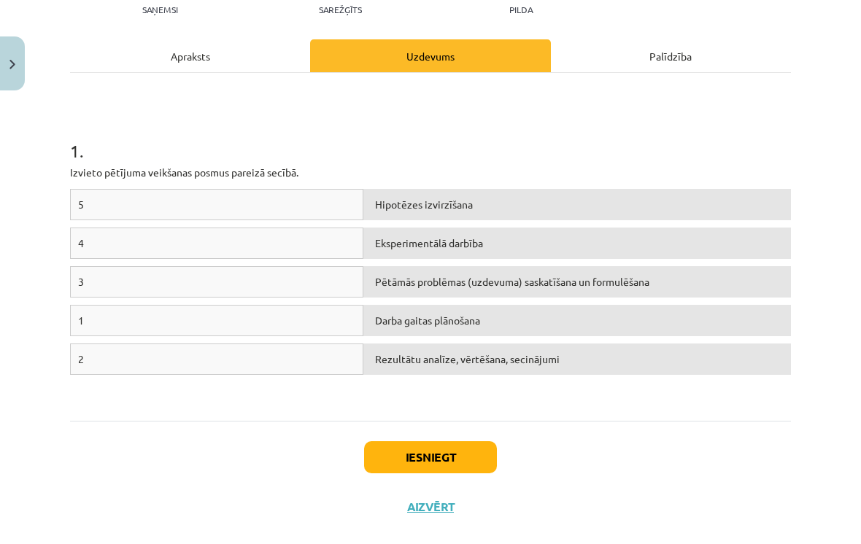
click at [512, 214] on div "Hipotēzes izvirzīšana" at bounding box center [576, 204] width 427 height 31
click at [384, 317] on div "Darba gaitas plānošana" at bounding box center [576, 320] width 427 height 31
click at [387, 322] on div "Darba gaitas plānošana" at bounding box center [576, 320] width 427 height 31
click at [388, 325] on div "Darba gaitas plānošana" at bounding box center [576, 320] width 427 height 31
copy div "Darba gaitas plānošana"
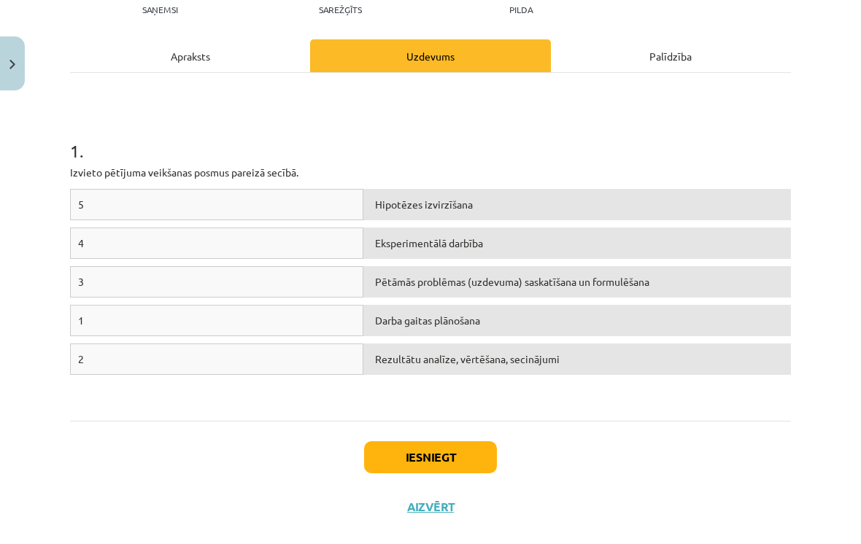
click at [199, 319] on div "1" at bounding box center [216, 320] width 293 height 31
click at [204, 318] on div "1" at bounding box center [216, 320] width 293 height 31
click at [191, 327] on div "1" at bounding box center [216, 320] width 293 height 31
click at [73, 326] on div "1" at bounding box center [216, 320] width 293 height 31
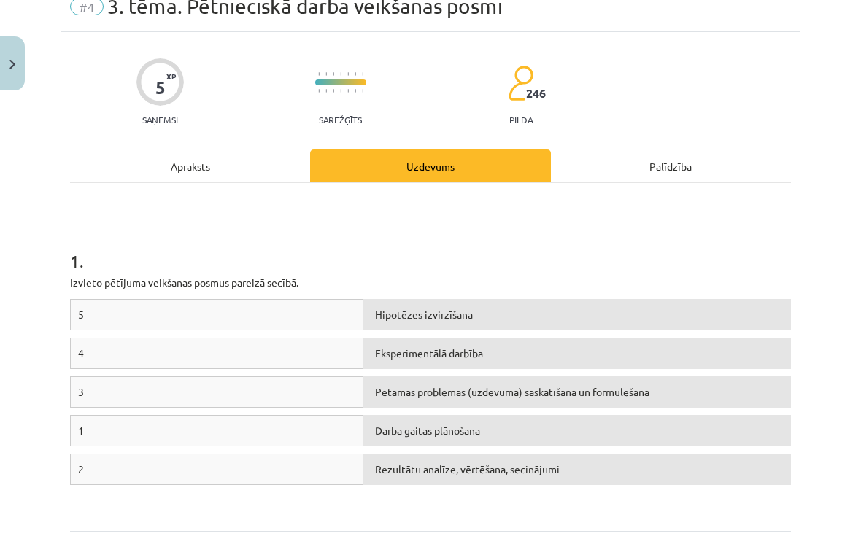
click at [342, 313] on div "5" at bounding box center [216, 314] width 293 height 31
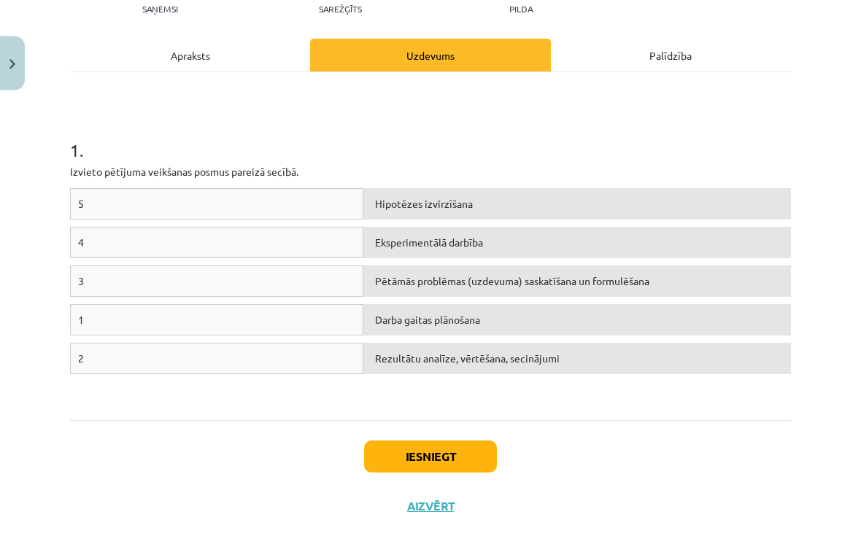
scroll to position [520, 0]
click at [413, 311] on div "Darba gaitas plānošana" at bounding box center [576, 320] width 427 height 31
click at [364, 314] on div "Darba gaitas plānošana" at bounding box center [576, 320] width 427 height 31
click at [400, 284] on div "Pētāmās problēmas (uzdevuma) saskatīšana un formulēšana" at bounding box center [576, 281] width 427 height 31
click at [322, 364] on div "2" at bounding box center [216, 359] width 293 height 31
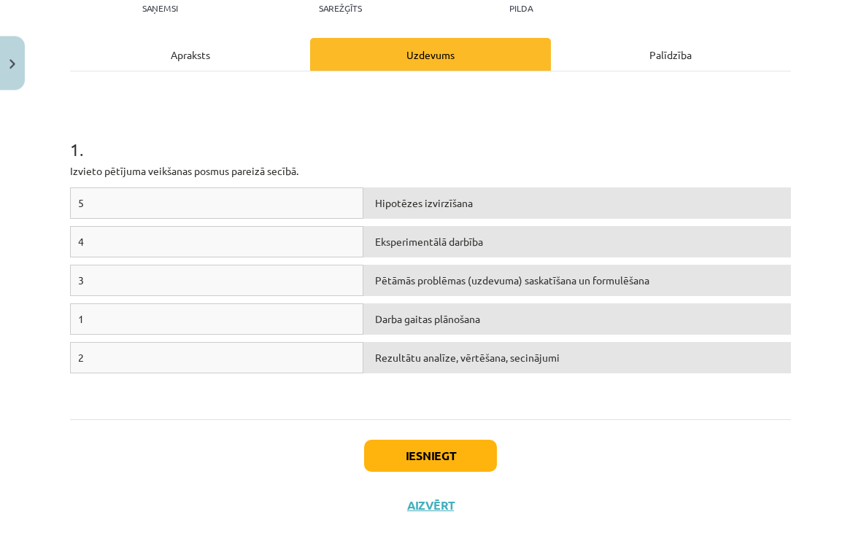
scroll to position [175, 0]
click at [101, 357] on div "2" at bounding box center [216, 359] width 293 height 31
click at [192, 370] on div "2" at bounding box center [216, 359] width 293 height 31
click at [778, 357] on div "Rezultātu analīze, vērtēšana, secinājumi" at bounding box center [576, 359] width 427 height 31
click at [340, 319] on div "1" at bounding box center [216, 320] width 293 height 31
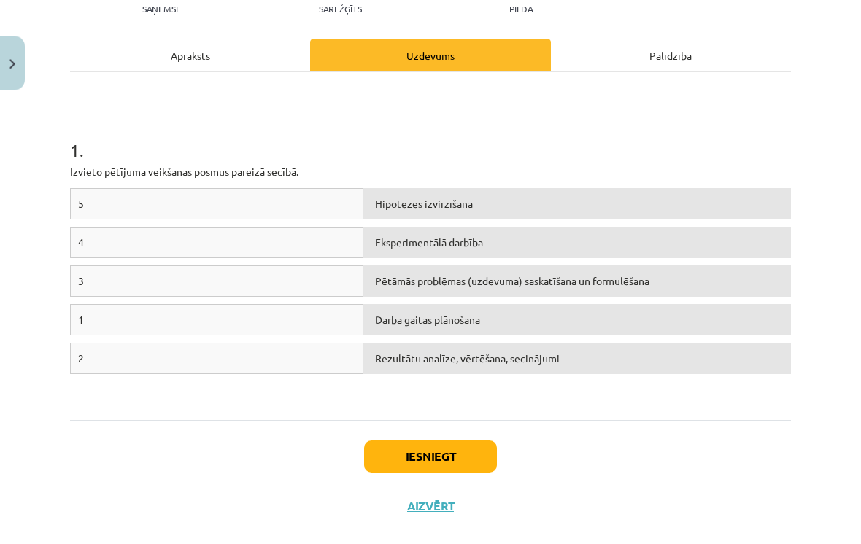
click at [280, 329] on div "1" at bounding box center [216, 320] width 293 height 31
click at [461, 236] on div "Eksperimentālā darbība" at bounding box center [576, 243] width 427 height 31
click at [413, 244] on div "Eksperimentālā darbība" at bounding box center [576, 243] width 427 height 31
click at [280, 365] on div "2" at bounding box center [216, 359] width 293 height 31
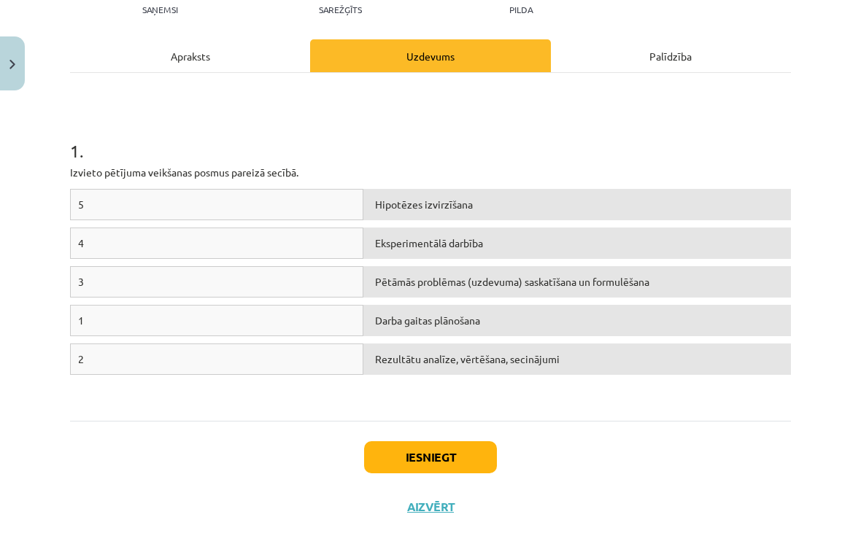
click at [262, 355] on div "2" at bounding box center [216, 359] width 293 height 31
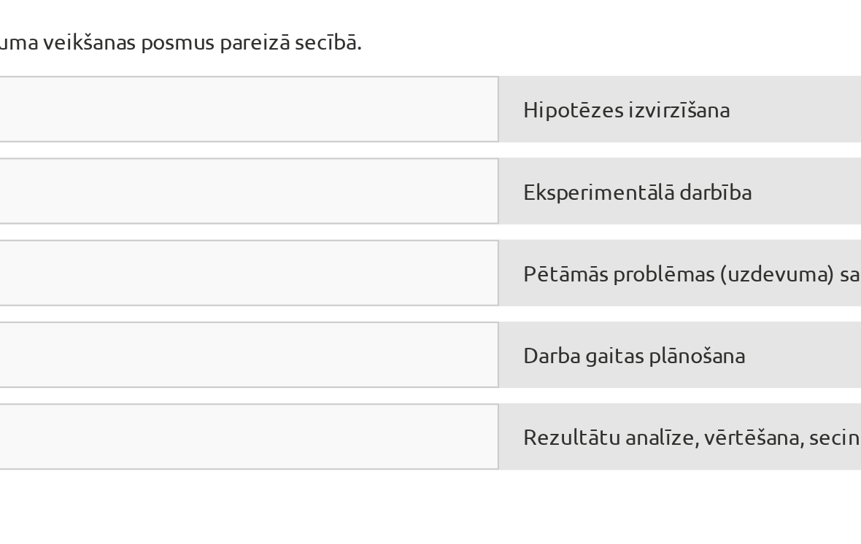
click at [135, 344] on div "2" at bounding box center [216, 359] width 293 height 31
click at [130, 344] on div "2" at bounding box center [216, 359] width 293 height 31
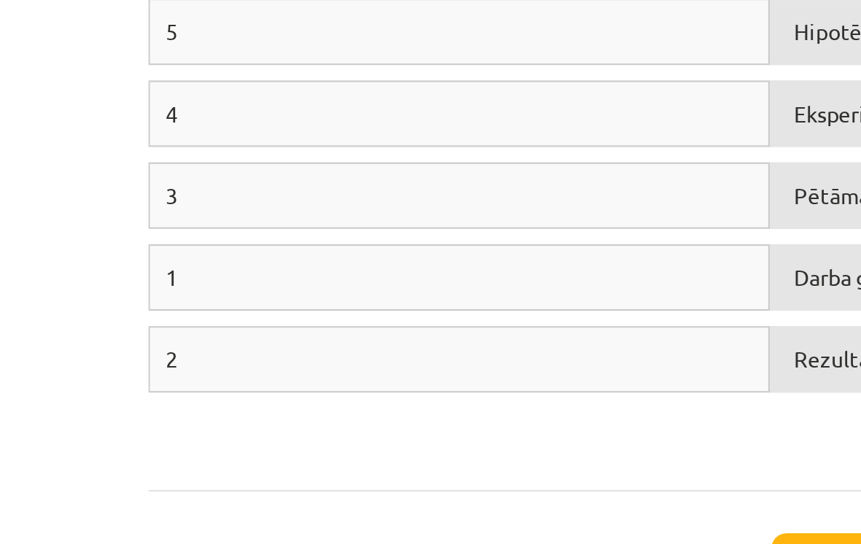
click at [82, 305] on div "1" at bounding box center [216, 320] width 293 height 31
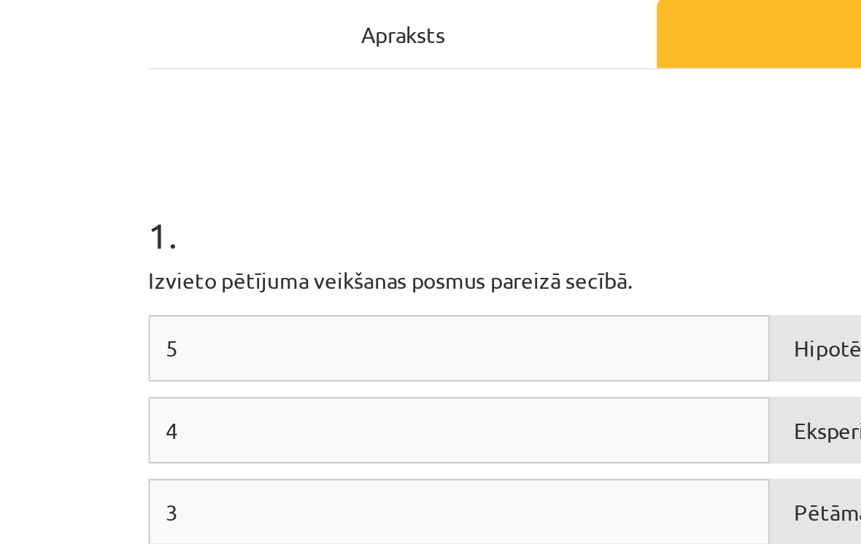
scroll to position [26, 0]
click at [81, 338] on div "5" at bounding box center [216, 353] width 293 height 31
click at [194, 265] on h1 "1 ." at bounding box center [430, 287] width 721 height 45
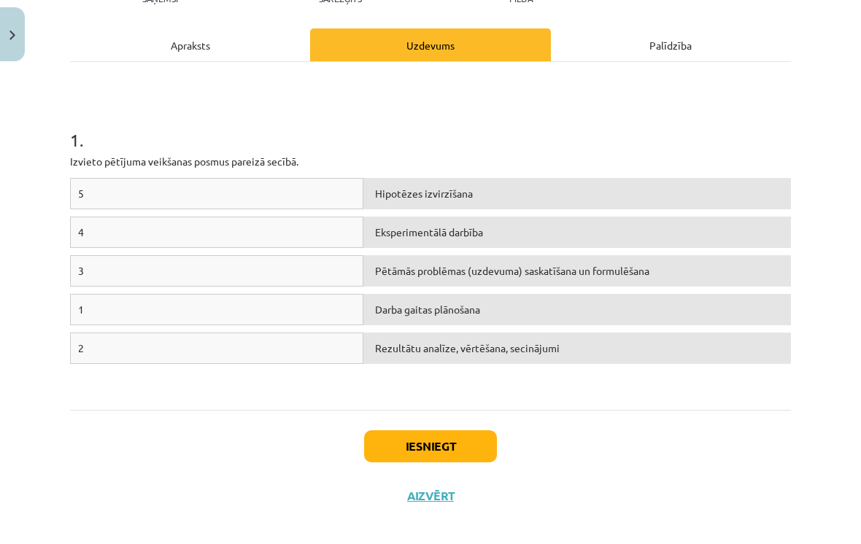
scroll to position [165, 0]
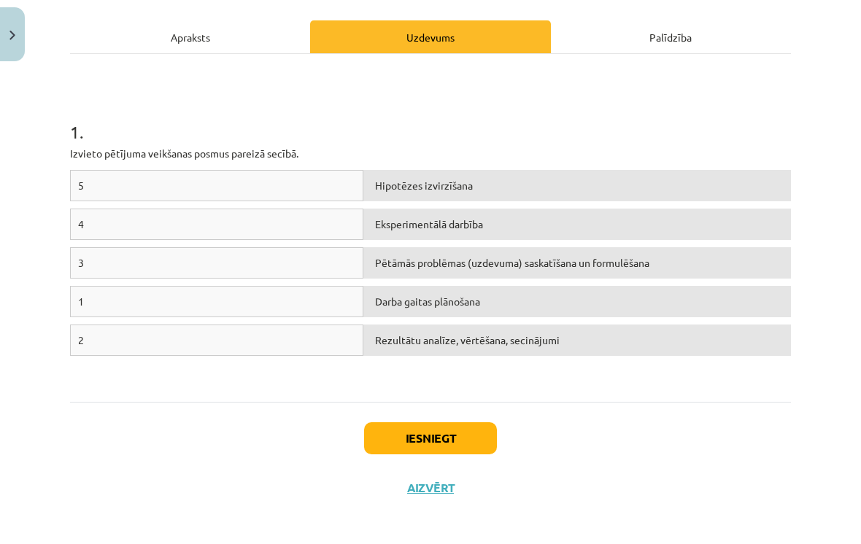
click at [749, 383] on div "5 Hipotēzes izvirzīšana 4 Eksperimentālā darbība 3 Pētāmās problēmas (uzdevuma)…" at bounding box center [430, 308] width 721 height 219
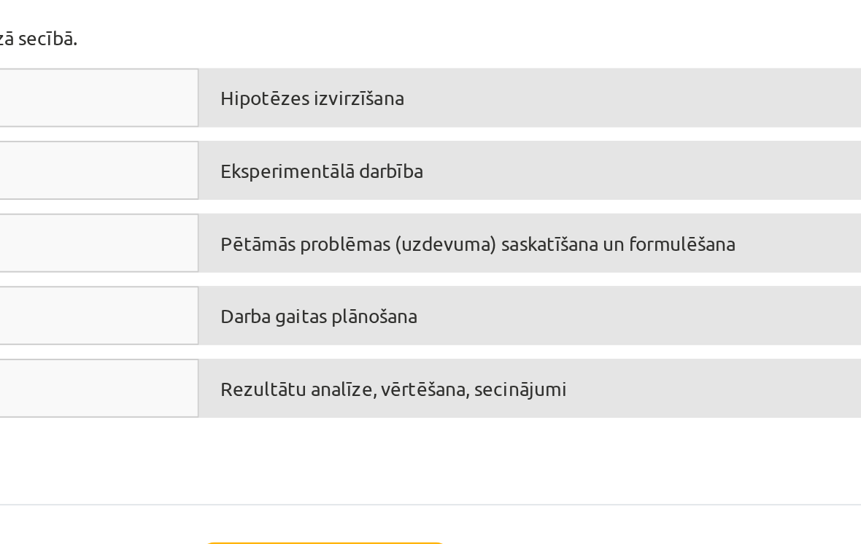
click at [277, 254] on div "5 Hipotēzes izvirzīšana 4 Eksperimentālā darbība 3 Pētāmās problēmas (uzdevuma)…" at bounding box center [430, 308] width 721 height 219
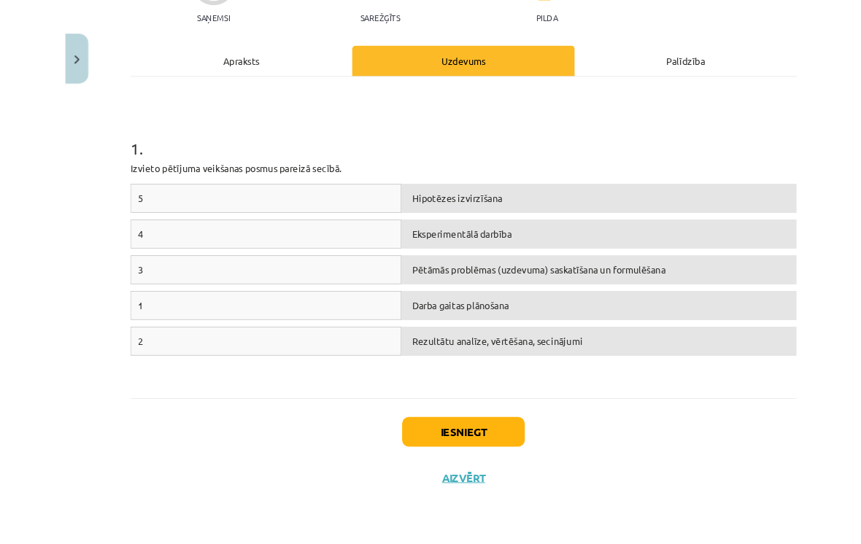
scroll to position [751, 0]
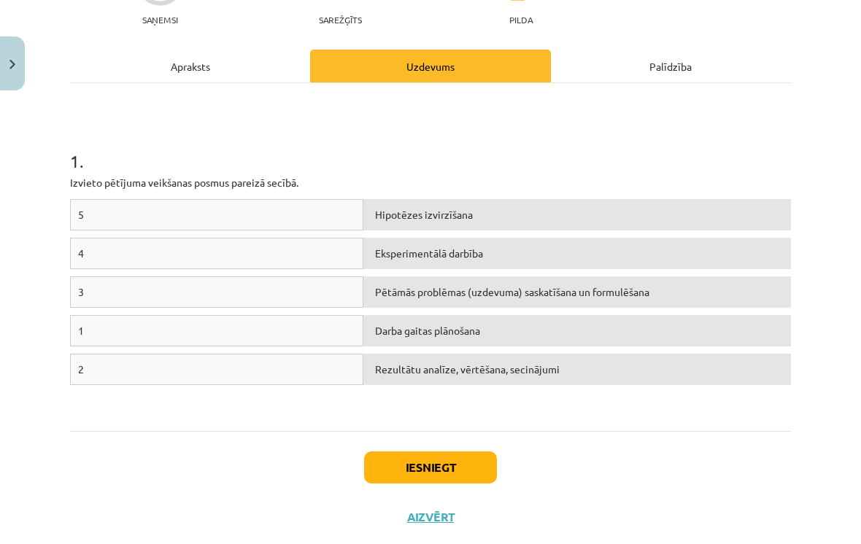
click at [247, 422] on div "1 . Izvieto pētījuma veikšanas posmus pareizā secībā. 5 Hipotēzes izvirzīšana 4…" at bounding box center [430, 257] width 721 height 348
click at [242, 422] on div "1 . Izvieto pētījuma veikšanas posmus pareizā secībā. 5 Hipotēzes izvirzīšana 4…" at bounding box center [430, 257] width 721 height 348
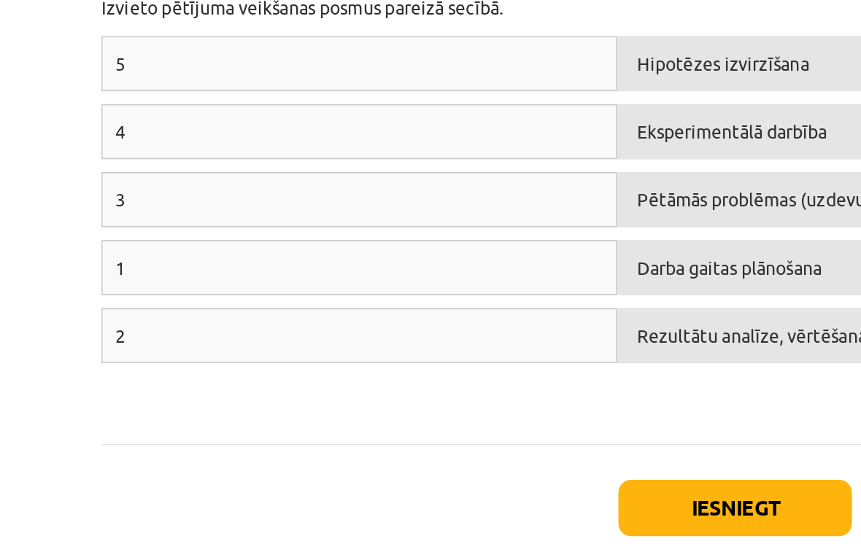
click at [96, 249] on div "1 . Izvieto pētījuma veikšanas posmus pareizā secībā. 5 Hipotēzes izvirzīšana 4…" at bounding box center [430, 257] width 721 height 348
click at [70, 431] on div "Iesniegt Aizvērt" at bounding box center [430, 482] width 721 height 102
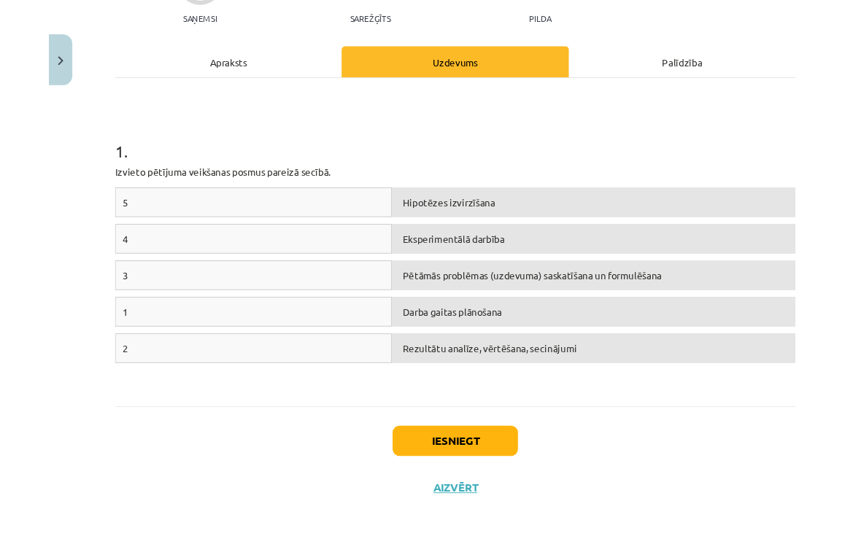
scroll to position [739, 0]
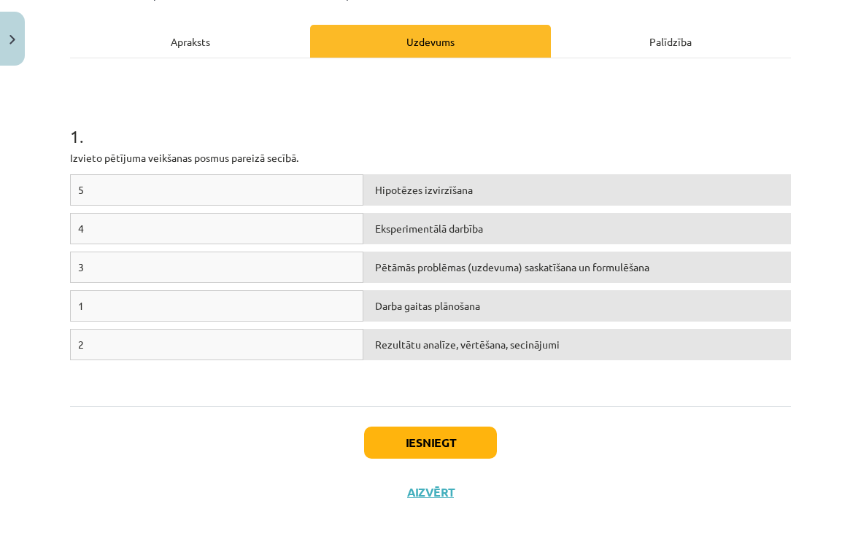
click at [78, 238] on div "4" at bounding box center [216, 253] width 293 height 31
click at [76, 238] on div "4" at bounding box center [216, 253] width 293 height 31
click at [745, 397] on div "1 . Izvieto pētījuma veikšanas posmus pareizā secībā. 5 Hipotēzes izvirzīšana 4…" at bounding box center [430, 257] width 721 height 348
click at [282, 406] on div "1 . Izvieto pētījuma veikšanas posmus pareizā secībā. 5 Hipotēzes izvirzīšana 4…" at bounding box center [430, 257] width 721 height 348
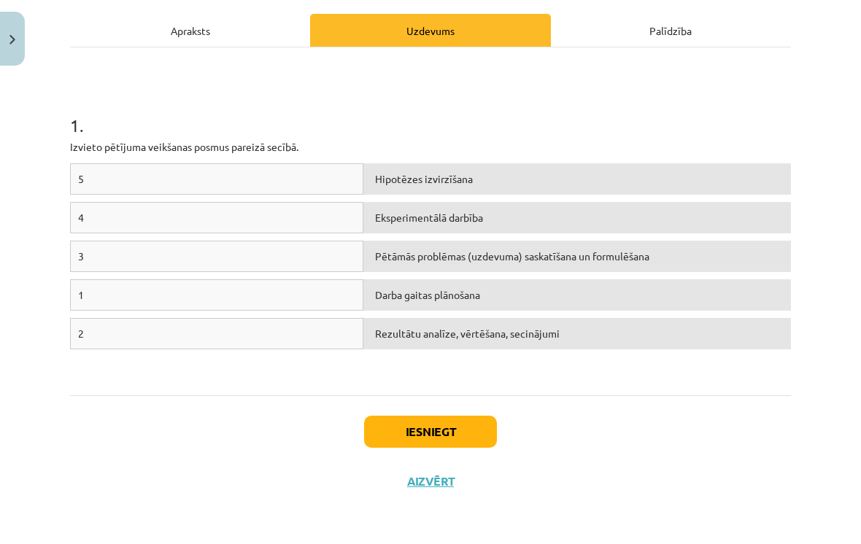
scroll to position [175, 0]
click at [427, 510] on div "Mācību tēma: Dabaszinības - 10. klases 1.ieskaites mācību materiāls #4 3. tēma.…" at bounding box center [430, 272] width 861 height 544
click at [424, 502] on div "5 XP Saņemsi Sarežģīts 246 pilda Apraksts Uzdevums Palīdzība 1 . Izvieto pētīju…" at bounding box center [430, 227] width 738 height 610
click at [422, 509] on div "Mācību tēma: Dabaszinības - 10. klases 1.ieskaites mācību materiāls #4 3. tēma.…" at bounding box center [430, 272] width 861 height 544
click at [430, 506] on div "Mācību tēma: Dabaszinības - 10. klases 1.ieskaites mācību materiāls #4 3. tēma.…" at bounding box center [430, 272] width 861 height 544
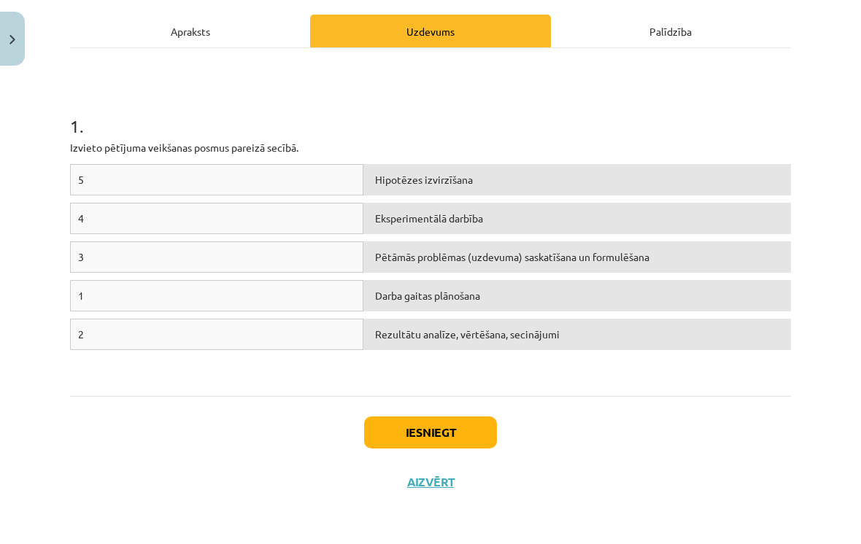
click at [218, 47] on div "Apraksts" at bounding box center [190, 55] width 240 height 33
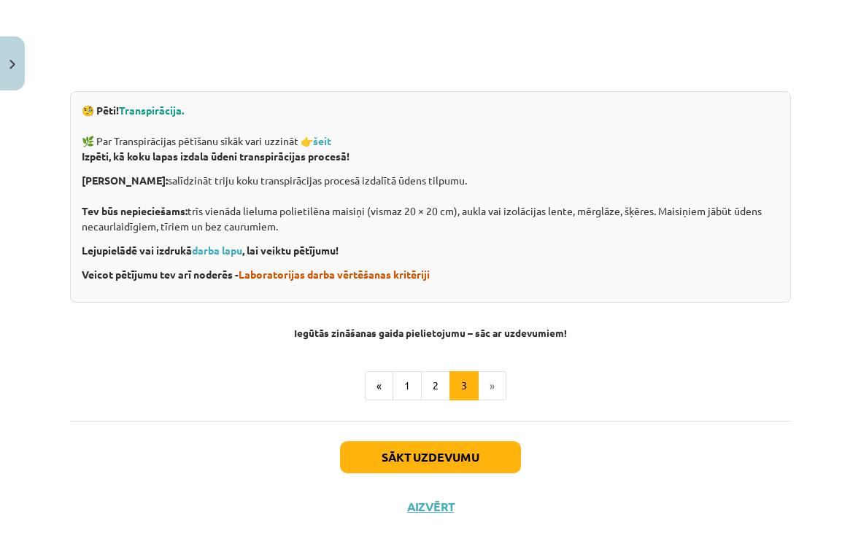
scroll to position [499, 0]
click at [405, 274] on span "Laboratorijas darba vērtēšanas kritēriji" at bounding box center [334, 274] width 191 height 13
click at [222, 249] on link "darba lapu" at bounding box center [217, 250] width 50 height 13
click at [476, 382] on button "3" at bounding box center [463, 386] width 29 height 29
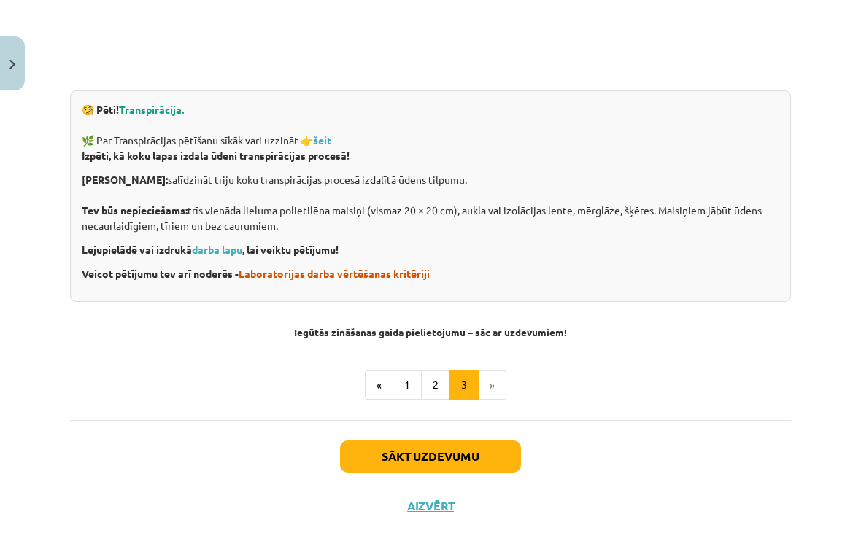
scroll to position [499, 0]
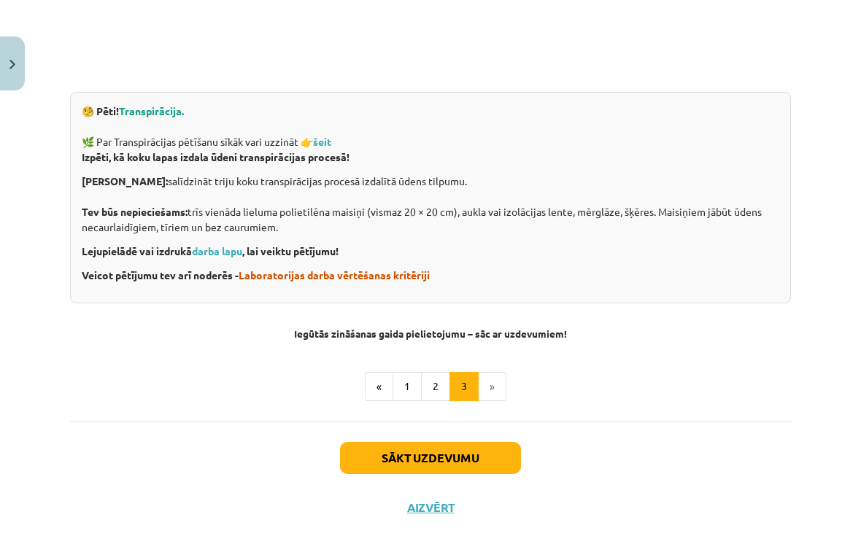
click at [465, 447] on button "Sākt uzdevumu" at bounding box center [430, 458] width 181 height 32
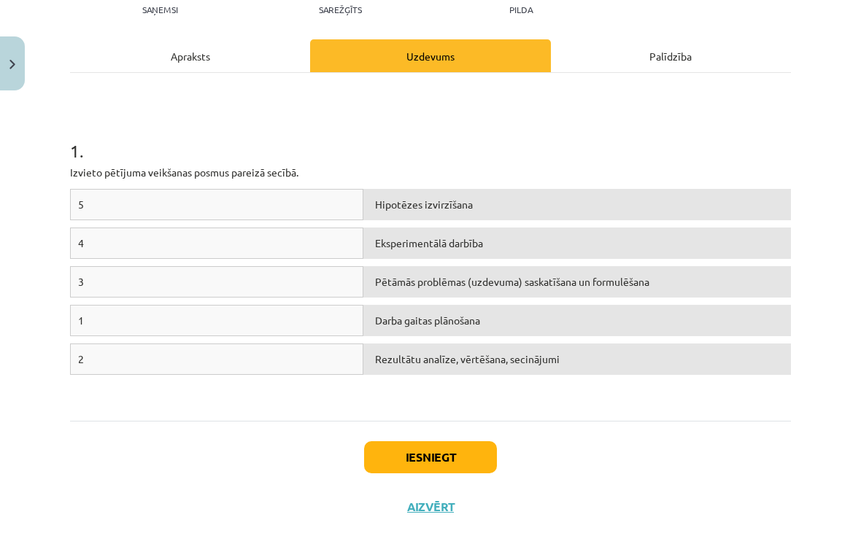
click at [464, 330] on div "Darba gaitas plānošana" at bounding box center [576, 320] width 427 height 31
click at [644, 185] on div "1 . Izvieto pētījuma veikšanas posmus pareizā secībā. 5 Hipotēzes izvirzīšana 4…" at bounding box center [430, 247] width 721 height 322
click at [635, 178] on p "Izvieto pētījuma veikšanas posmus pareizā secībā." at bounding box center [430, 172] width 721 height 15
click at [326, 205] on div "5" at bounding box center [216, 204] width 293 height 31
click at [494, 195] on div "Hipotēzes izvirzīšana" at bounding box center [576, 204] width 427 height 31
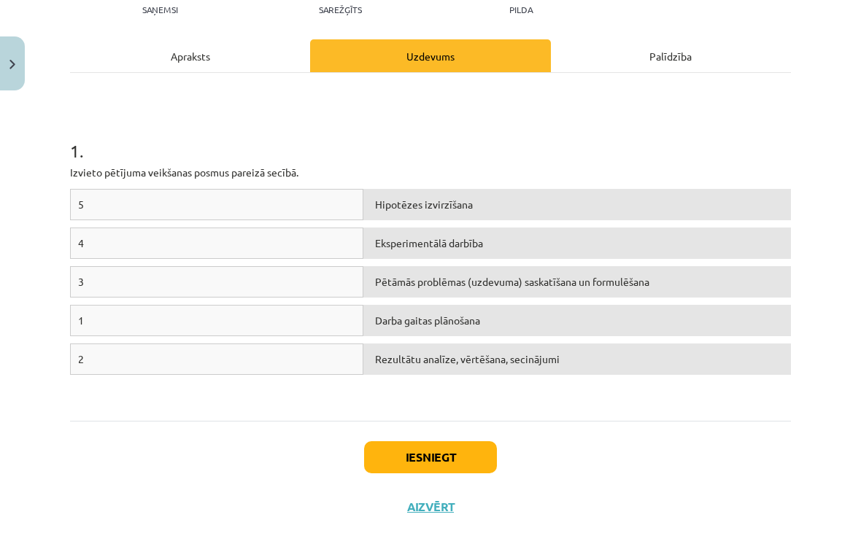
click at [754, 198] on div "Hipotēzes izvirzīšana" at bounding box center [576, 204] width 427 height 31
click at [289, 408] on div "1 . Izvieto pētījuma veikšanas posmus pareizā secībā. 5 Hipotēzes izvirzīšana 4…" at bounding box center [430, 247] width 721 height 348
click at [314, 400] on div "5 Hipotēzes izvirzīšana 4 Eksperimentālā darbība 3 Pētāmās problēmas (uzdevuma)…" at bounding box center [430, 298] width 721 height 219
click at [675, 59] on div "Palīdzība" at bounding box center [671, 55] width 240 height 33
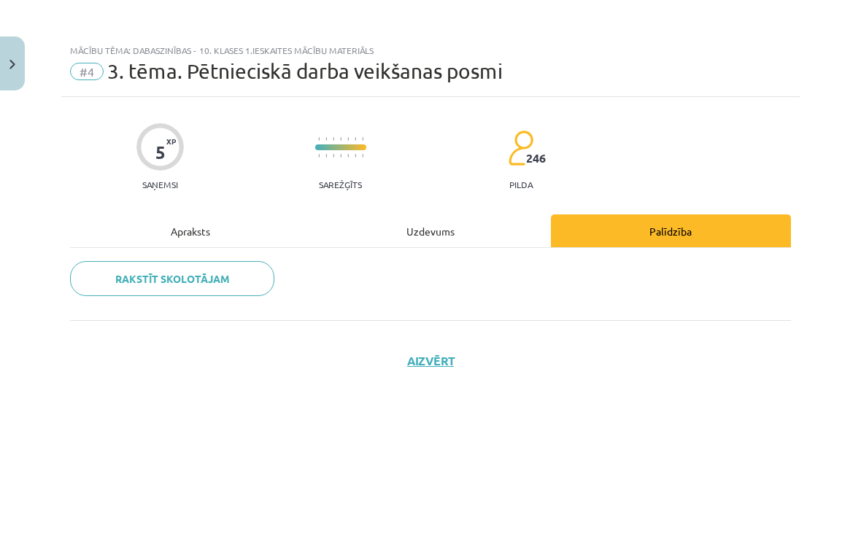
scroll to position [0, 0]
click at [417, 232] on div "Uzdevums" at bounding box center [430, 230] width 240 height 33
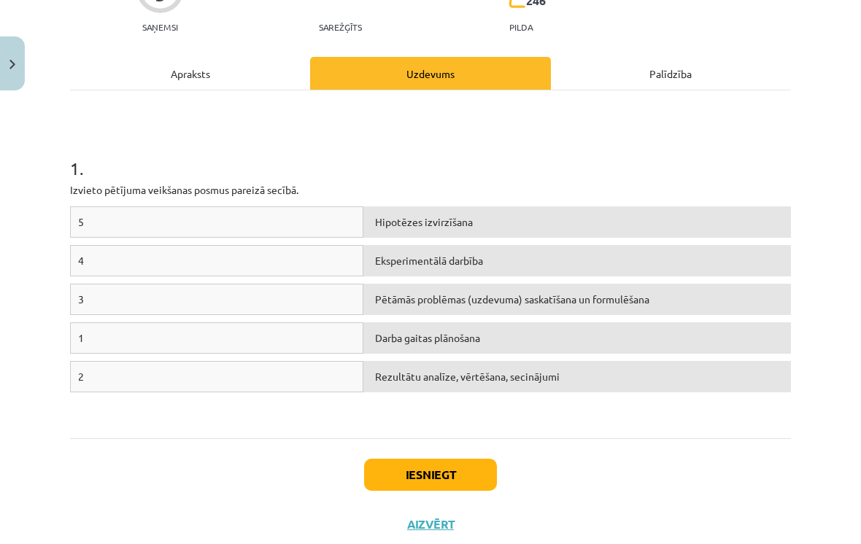
scroll to position [158, 0]
click at [334, 361] on div "2" at bounding box center [216, 376] width 293 height 31
click at [398, 361] on div "Rezultātu analīze, vērtēšana, secinājumi" at bounding box center [576, 376] width 427 height 31
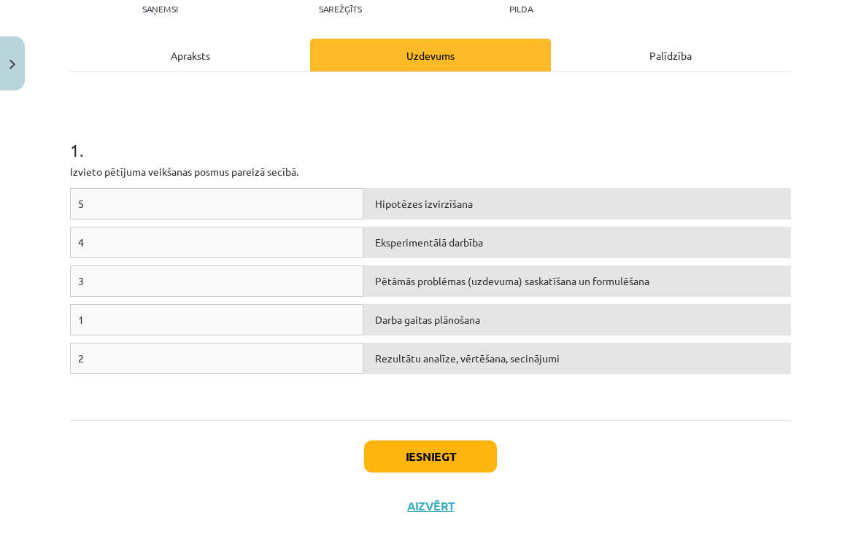
scroll to position [175, 0]
click at [117, 344] on div "2" at bounding box center [216, 359] width 293 height 31
click at [123, 344] on div "2" at bounding box center [216, 359] width 293 height 31
click at [133, 305] on div "1" at bounding box center [216, 320] width 293 height 31
click at [404, 305] on div "Darba gaitas plānošana" at bounding box center [576, 320] width 427 height 31
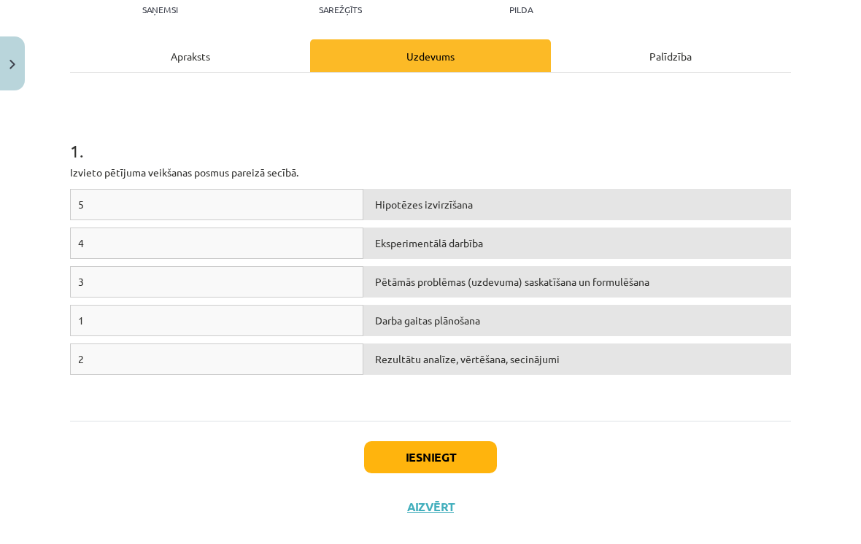
click at [225, 305] on div "1" at bounding box center [216, 320] width 293 height 31
click at [111, 311] on div "1" at bounding box center [216, 320] width 293 height 31
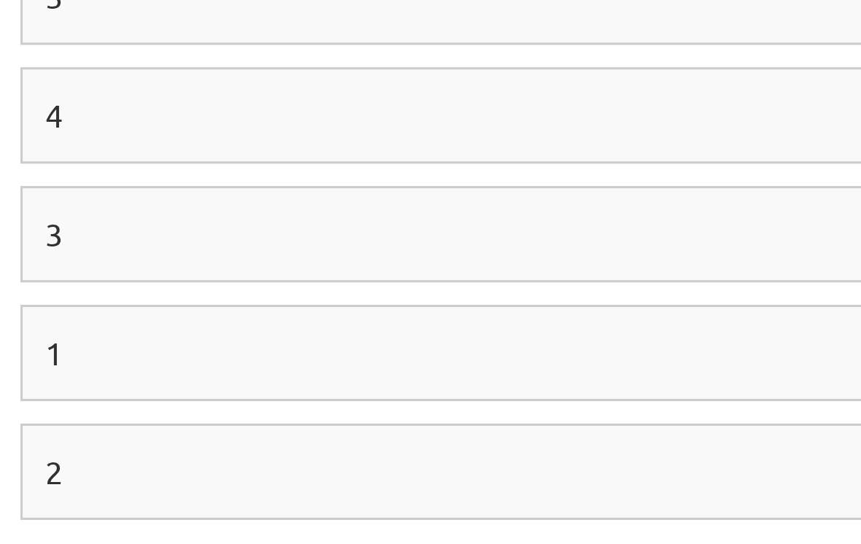
click at [70, 305] on div "1" at bounding box center [216, 320] width 293 height 31
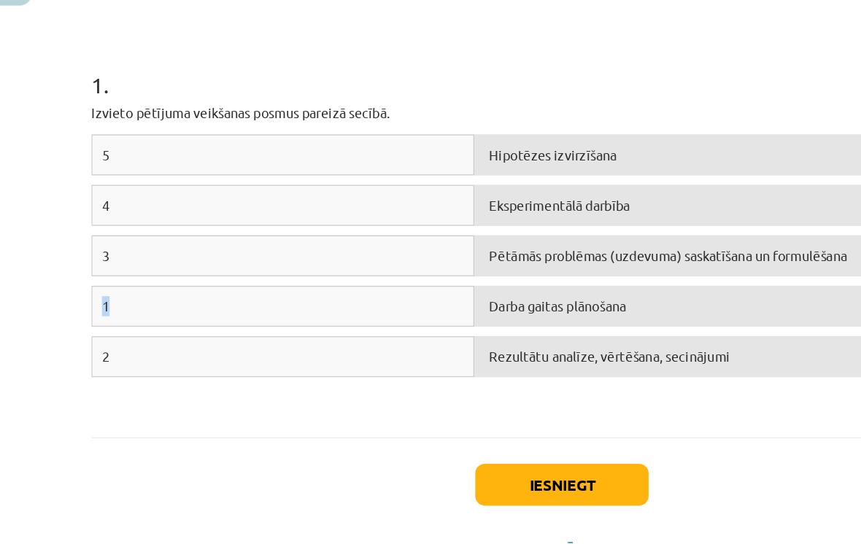
click at [104, 305] on div "1" at bounding box center [216, 320] width 293 height 31
click at [74, 305] on div "1" at bounding box center [216, 320] width 293 height 31
copy div "1"
click at [294, 305] on div "1" at bounding box center [216, 320] width 293 height 31
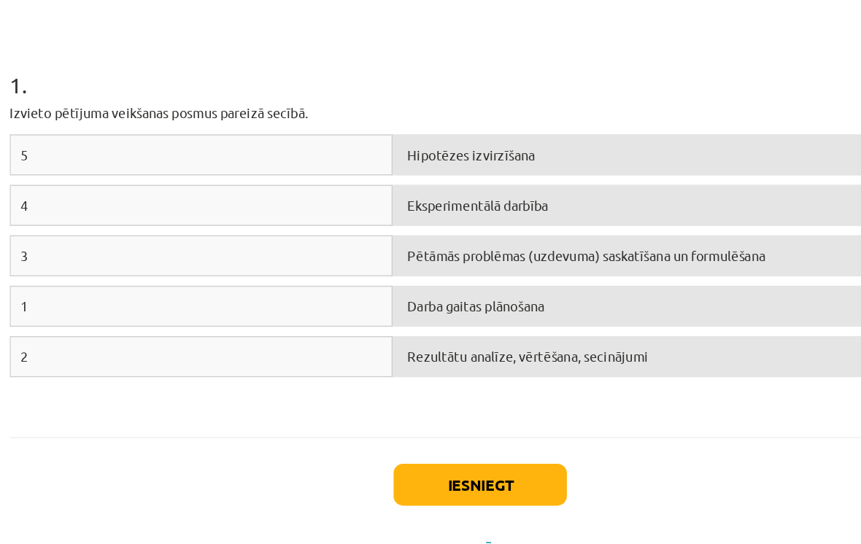
click at [460, 305] on div "Darba gaitas plānošana" at bounding box center [576, 320] width 427 height 31
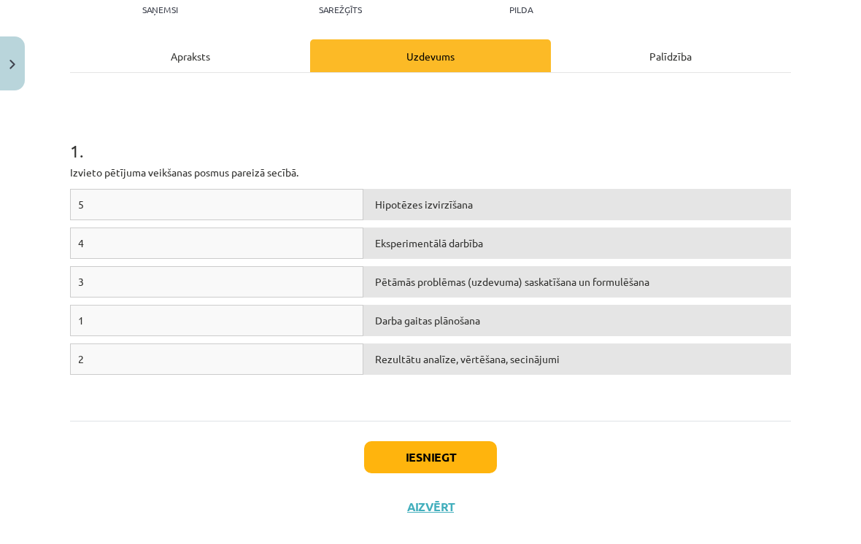
click at [739, 401] on div "5 Hipotēzes izvirzīšana 4 Eksperimentālā darbība 3 Pētāmās problēmas (uzdevuma)…" at bounding box center [430, 298] width 721 height 219
click at [730, 361] on div "Rezultātu analīze, vērtēšana, secinājumi" at bounding box center [576, 359] width 427 height 31
click at [734, 360] on div "Rezultātu analīze, vērtēšana, secinājumi" at bounding box center [576, 359] width 427 height 31
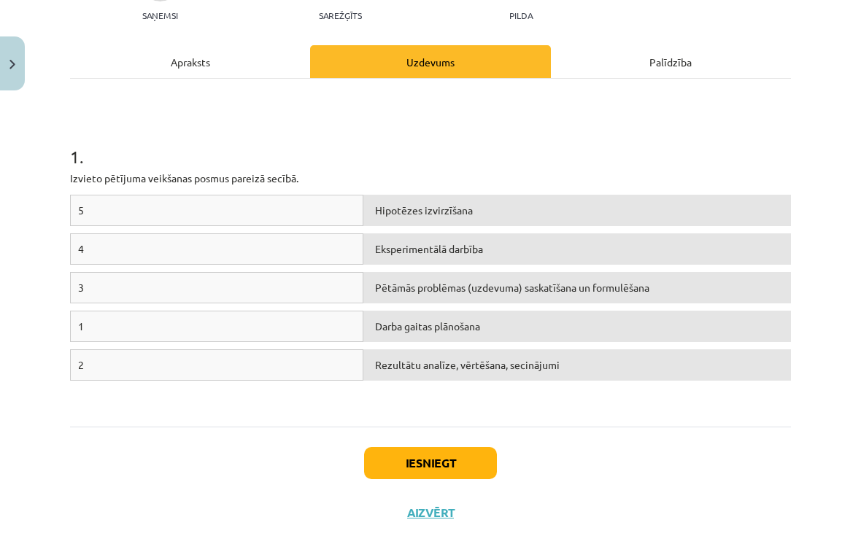
click at [500, 282] on div "Pētāmās problēmas (uzdevuma) saskatīšana un formulēšana" at bounding box center [576, 287] width 427 height 31
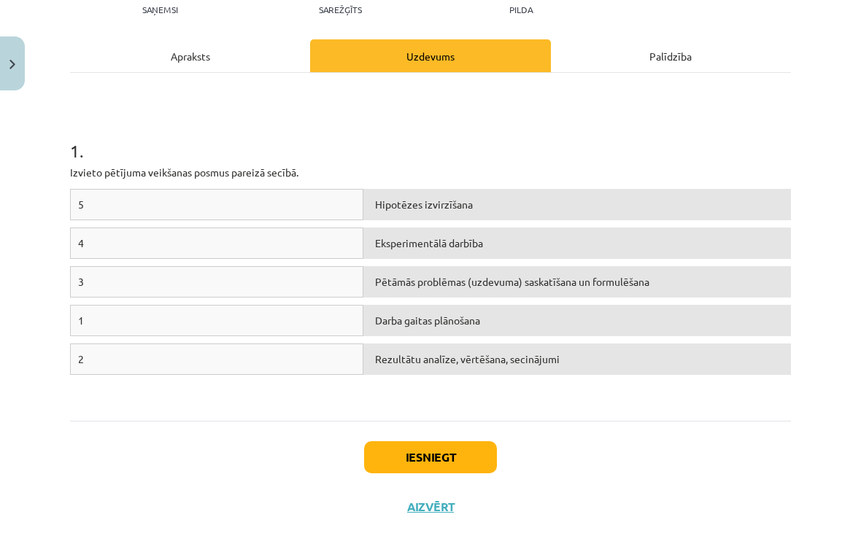
click at [406, 511] on button "Aizvērt" at bounding box center [430, 507] width 55 height 15
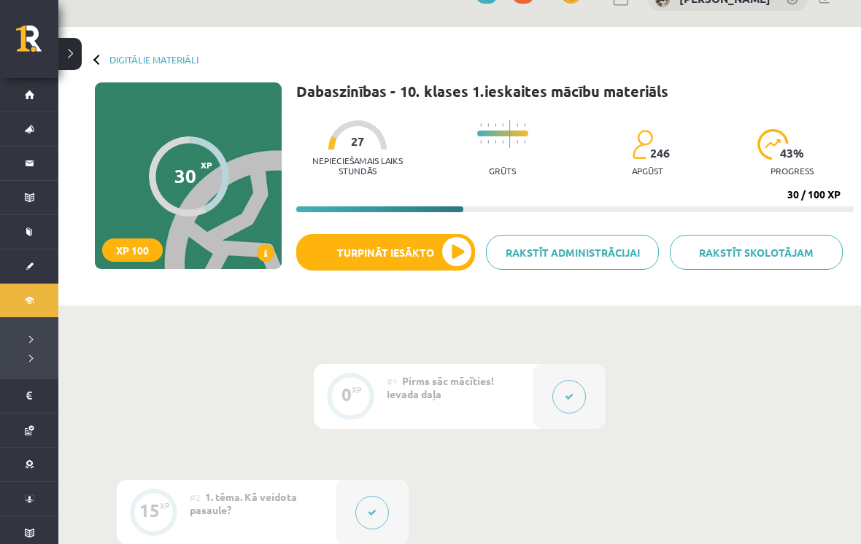
scroll to position [0, 0]
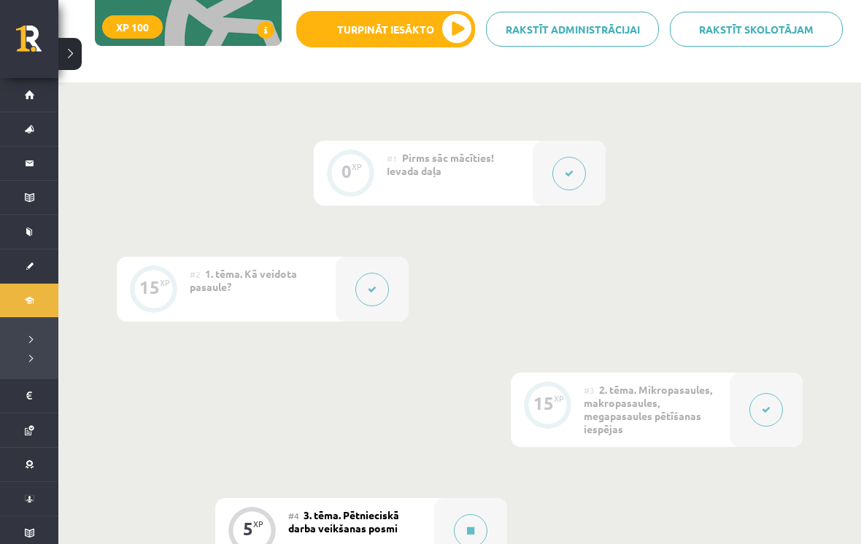
scroll to position [430, 0]
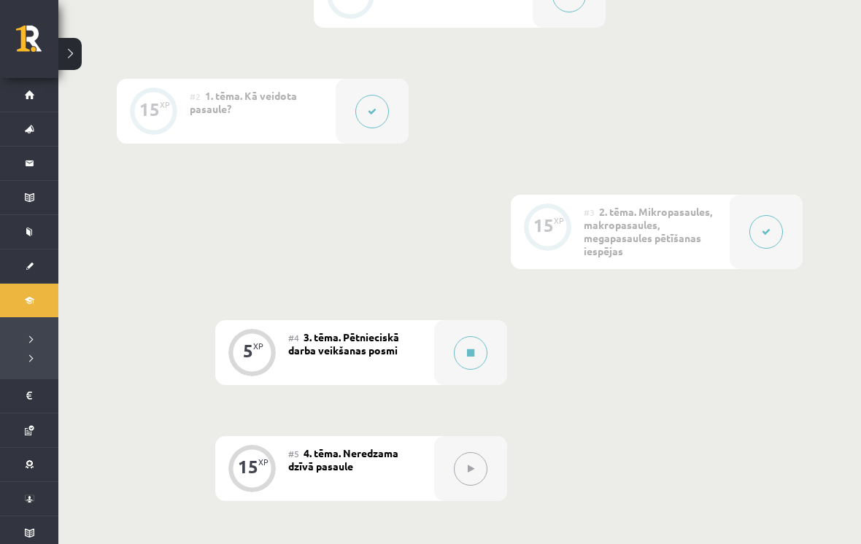
click at [362, 368] on div "#4 3. tēma. Pētnieciskā darba veikšanas posmi" at bounding box center [361, 352] width 146 height 65
click at [376, 348] on span "3. tēma. Pētnieciskā darba veikšanas posmi" at bounding box center [343, 343] width 111 height 26
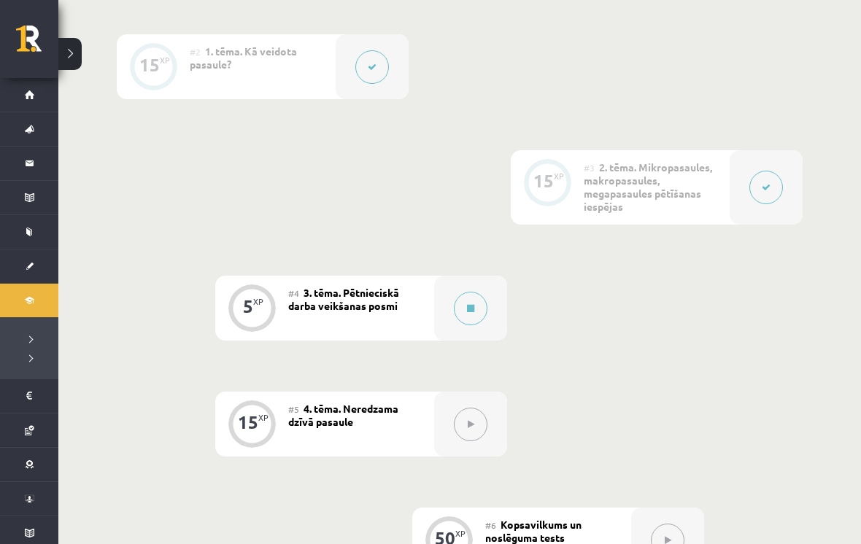
scroll to position [481, 0]
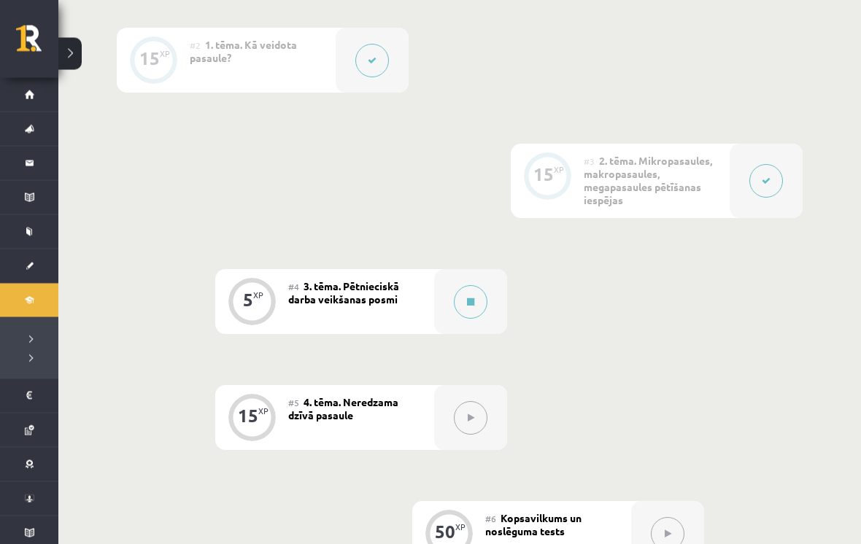
click at [361, 409] on div "#5 4. tēma. Neredzama dzīvā pasaule" at bounding box center [361, 418] width 146 height 65
click at [377, 330] on div "#4 3. tēma. Pētnieciskā darba veikšanas posmi" at bounding box center [361, 302] width 146 height 65
click at [407, 303] on div "#4 3. tēma. Pētnieciskā darba veikšanas posmi" at bounding box center [361, 302] width 146 height 65
click at [484, 294] on button at bounding box center [471, 303] width 34 height 34
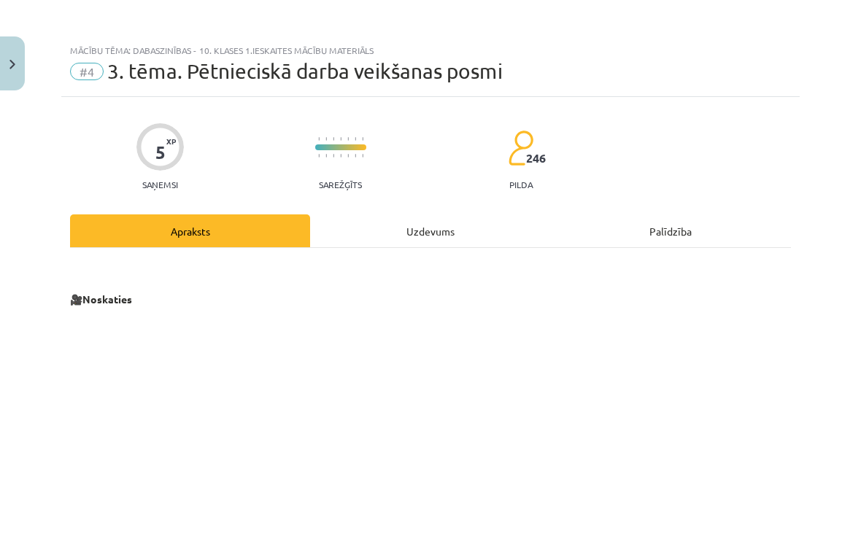
scroll to position [0, 0]
click at [9, 60] on img "Close" at bounding box center [12, 64] width 6 height 9
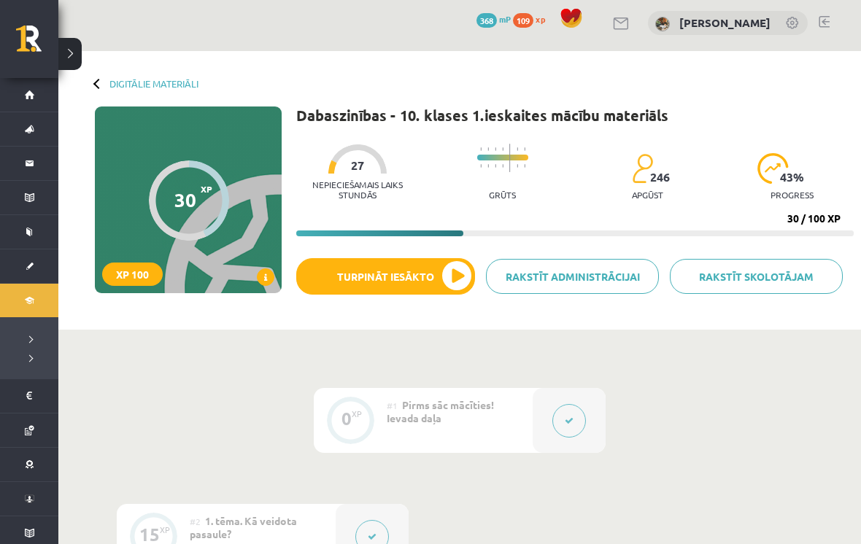
scroll to position [9, 0]
